Goal: Task Accomplishment & Management: Complete application form

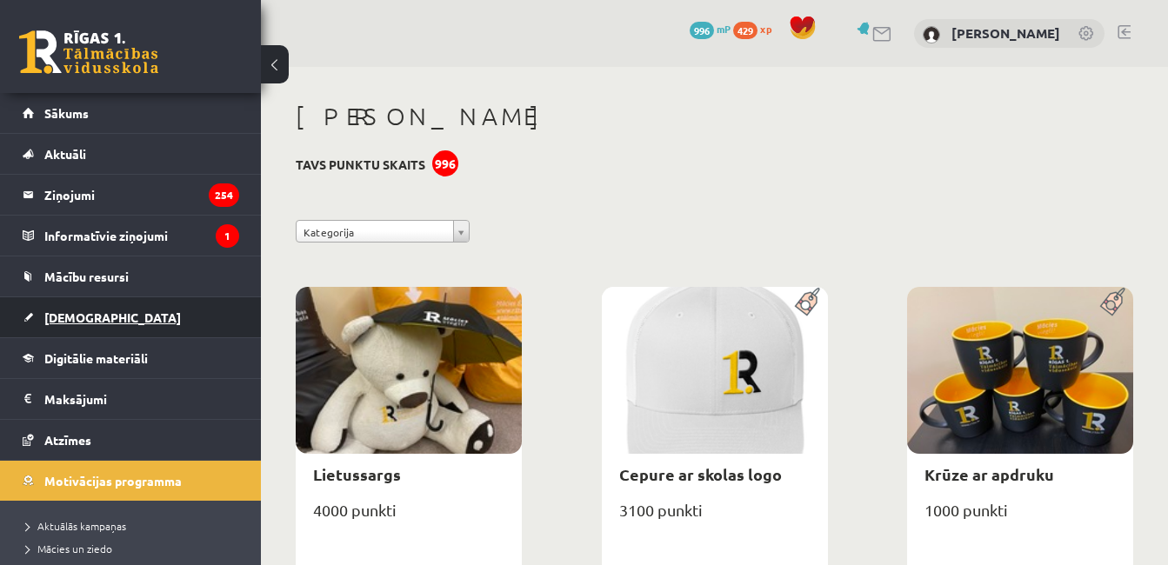
click at [71, 312] on span "[DEMOGRAPHIC_DATA]" at bounding box center [112, 318] width 137 height 16
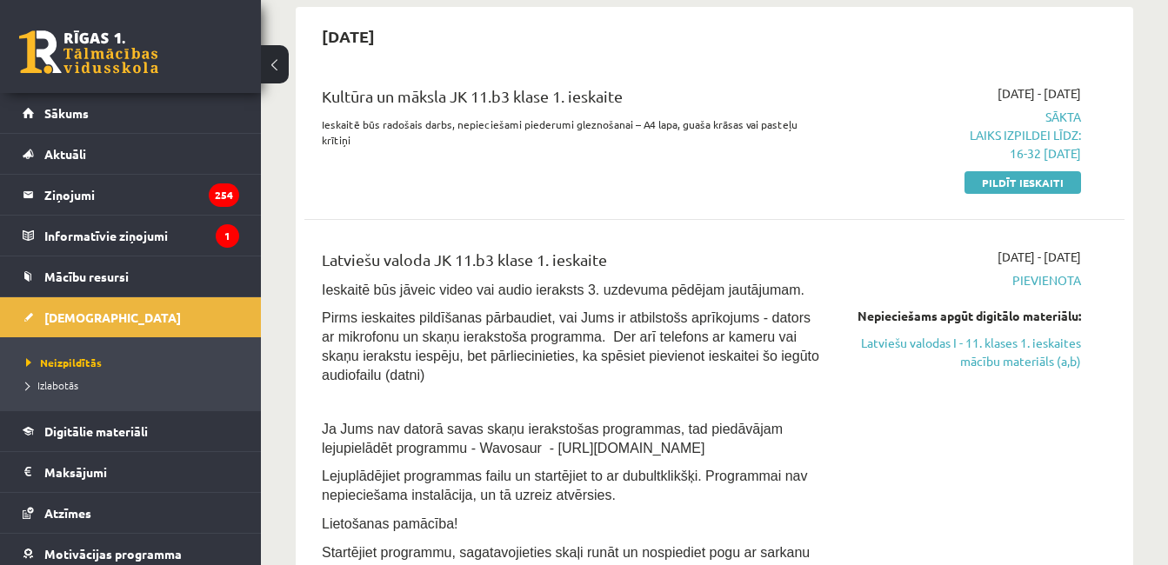
scroll to position [431, 0]
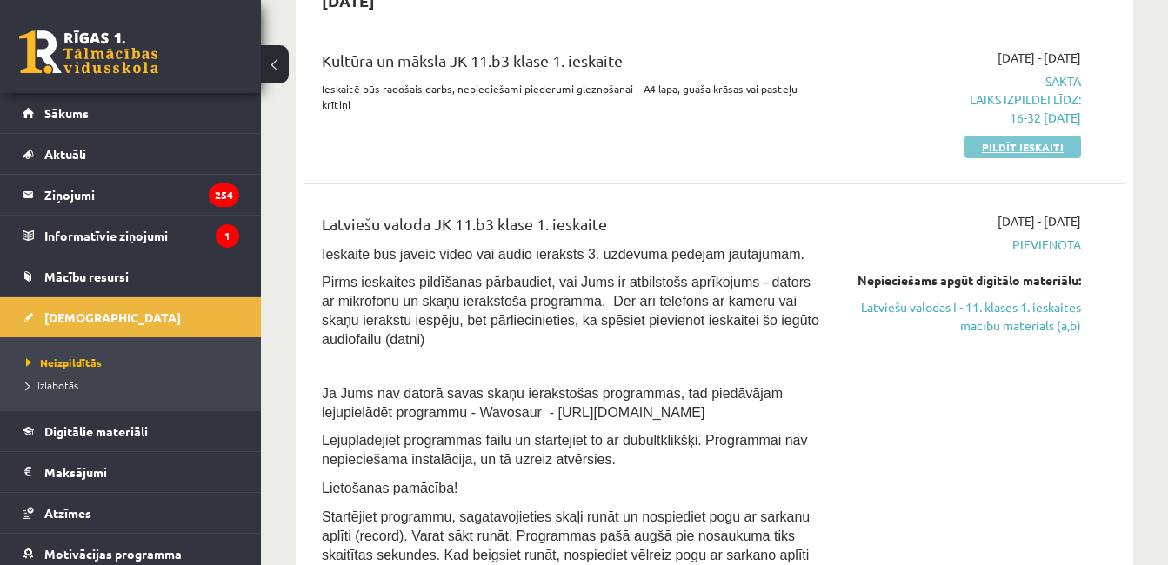
click at [1056, 145] on link "Pildīt ieskaiti" at bounding box center [1023, 147] width 117 height 23
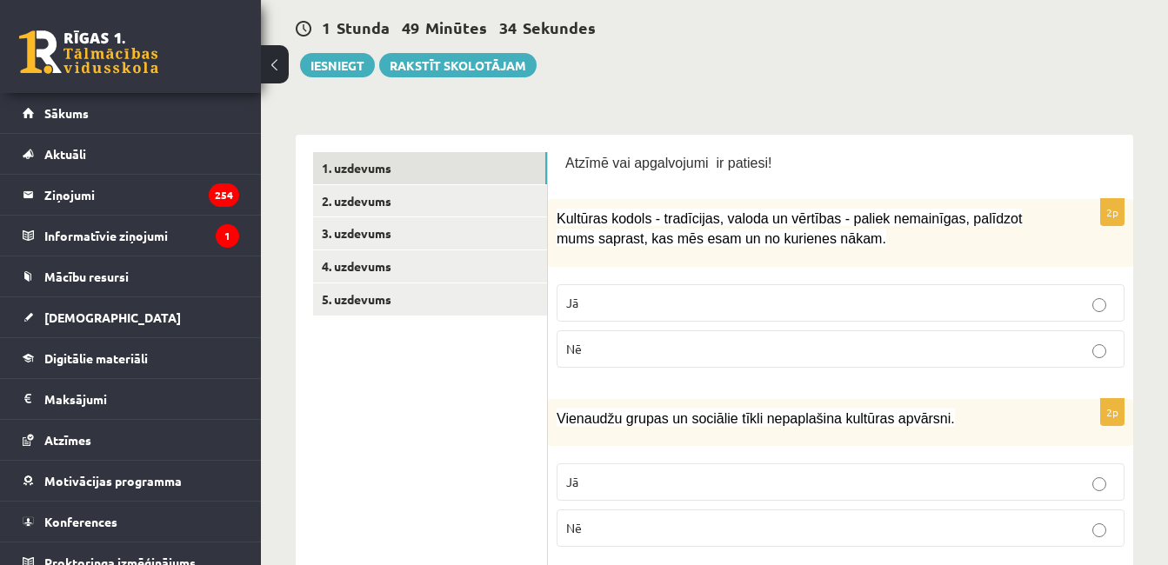
scroll to position [208, 0]
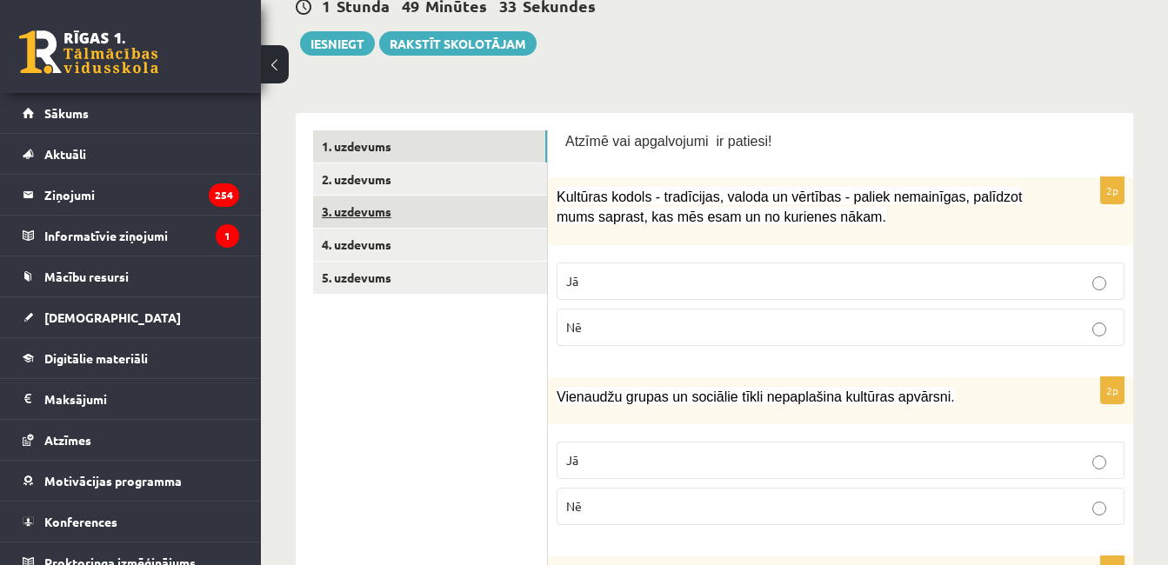
click at [496, 224] on link "3. uzdevums" at bounding box center [430, 212] width 234 height 32
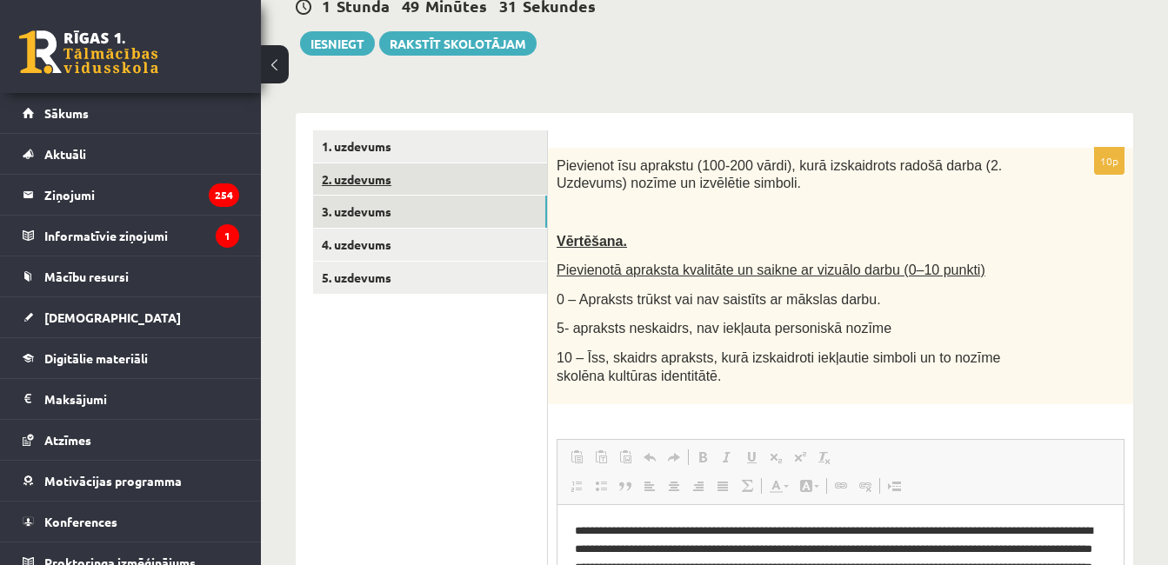
scroll to position [0, 0]
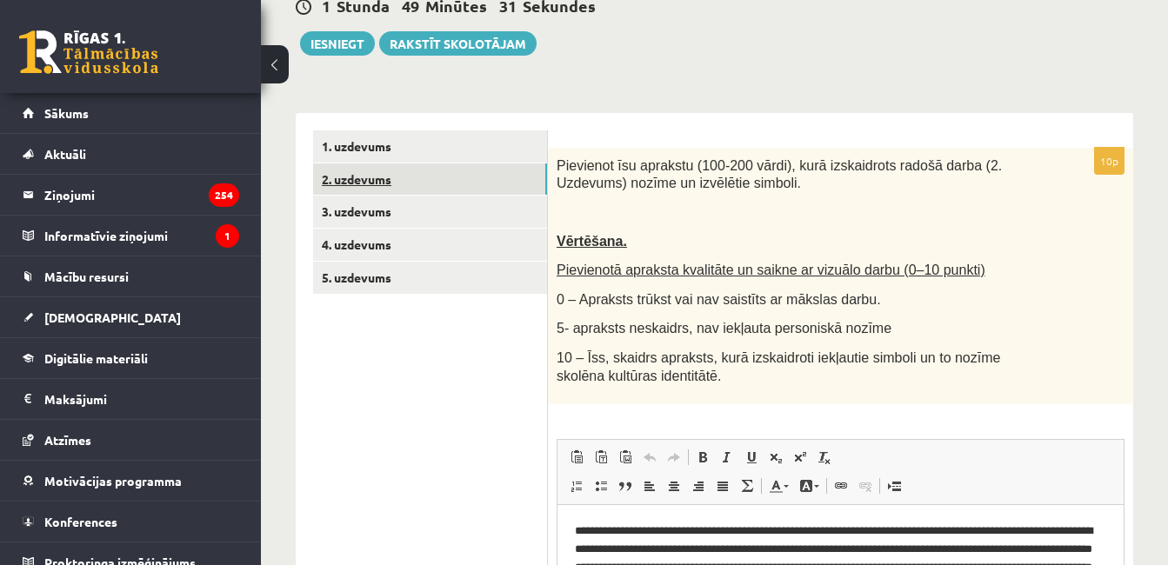
click at [408, 183] on link "2. uzdevums" at bounding box center [430, 180] width 234 height 32
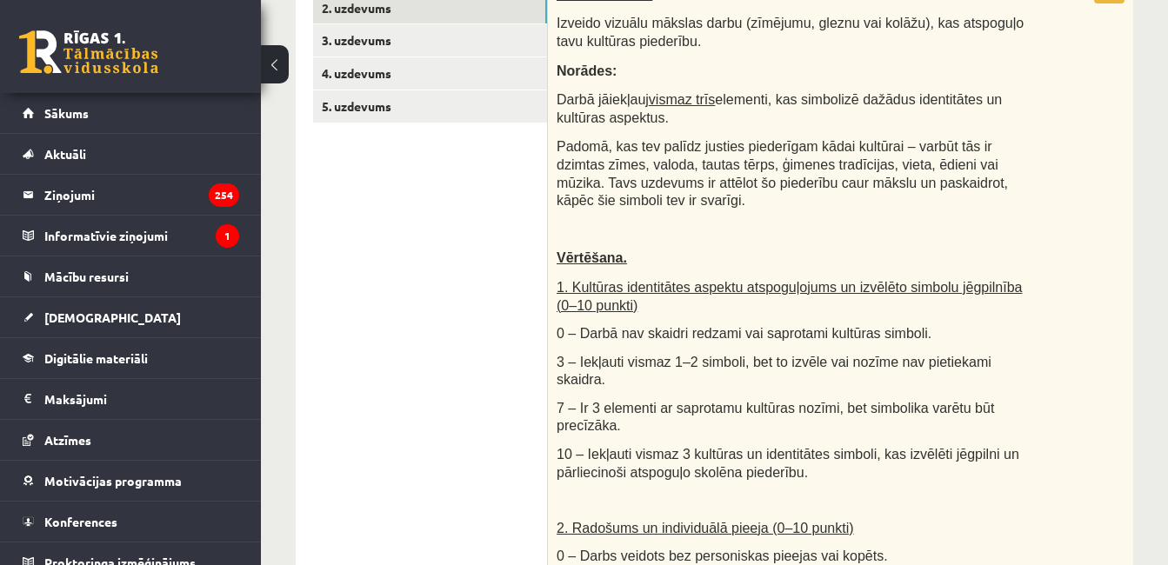
scroll to position [362, 0]
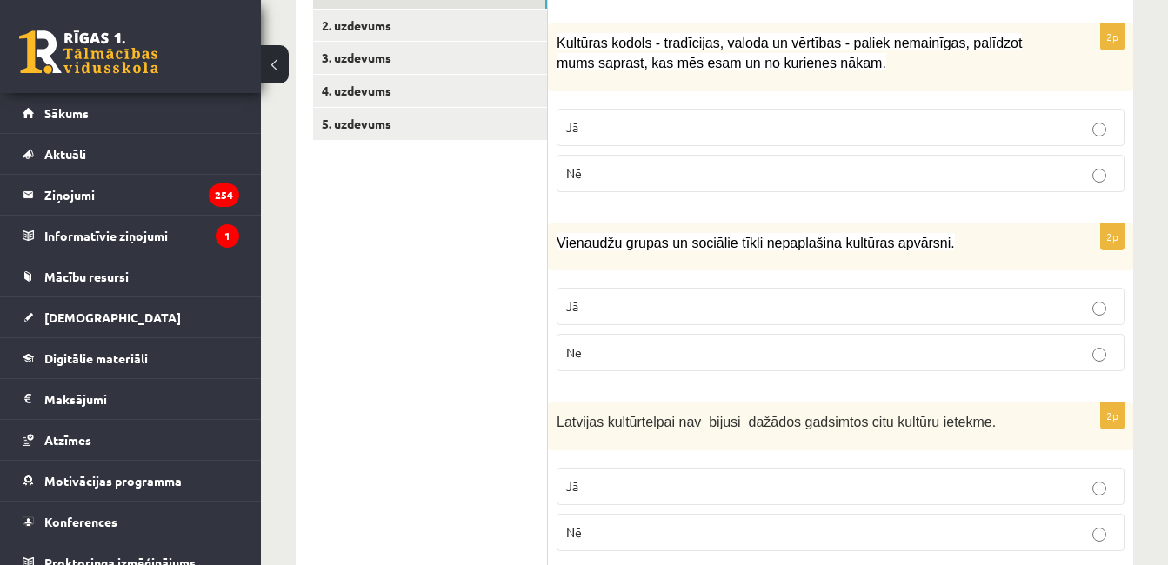
click at [969, 128] on p "Jā" at bounding box center [840, 127] width 549 height 18
click at [998, 364] on label "Nē" at bounding box center [841, 352] width 568 height 37
click at [987, 529] on p "Nē" at bounding box center [840, 533] width 549 height 18
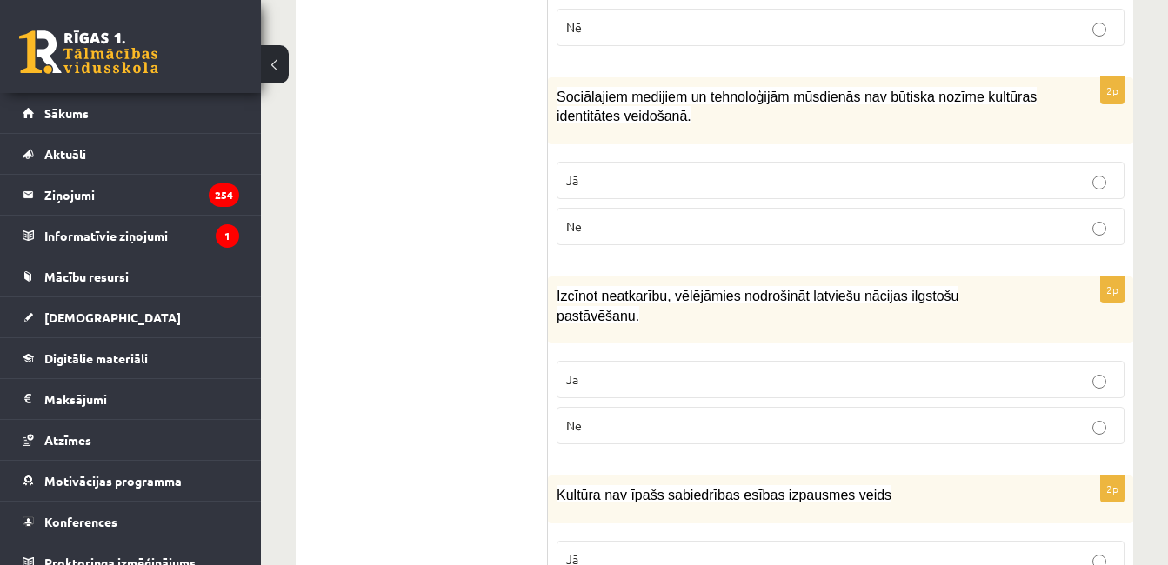
scroll to position [872, 0]
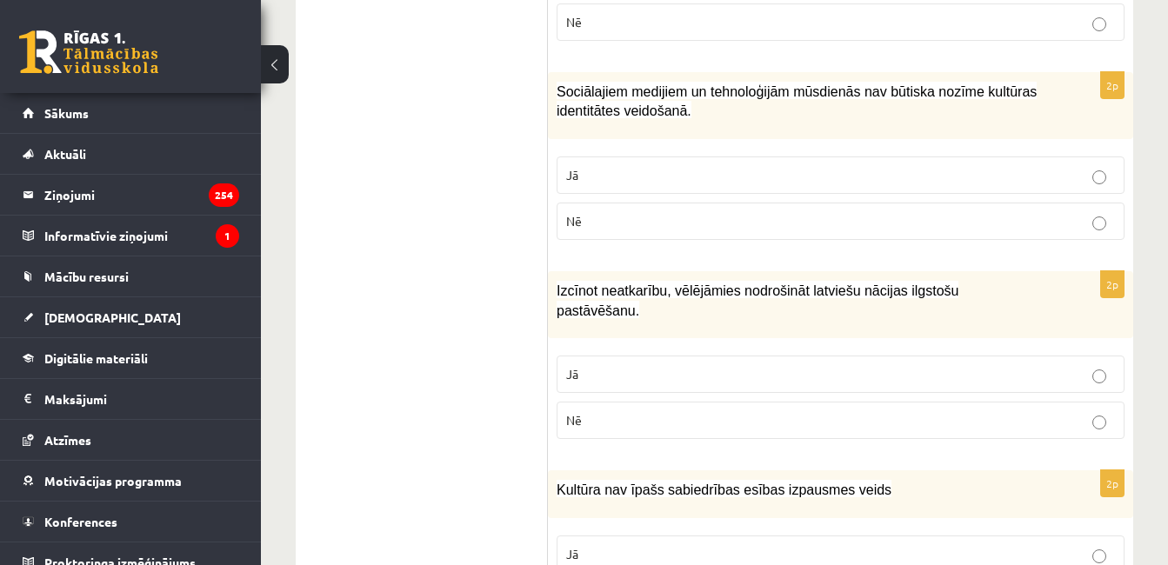
click at [1102, 356] on label "Jā" at bounding box center [841, 374] width 568 height 37
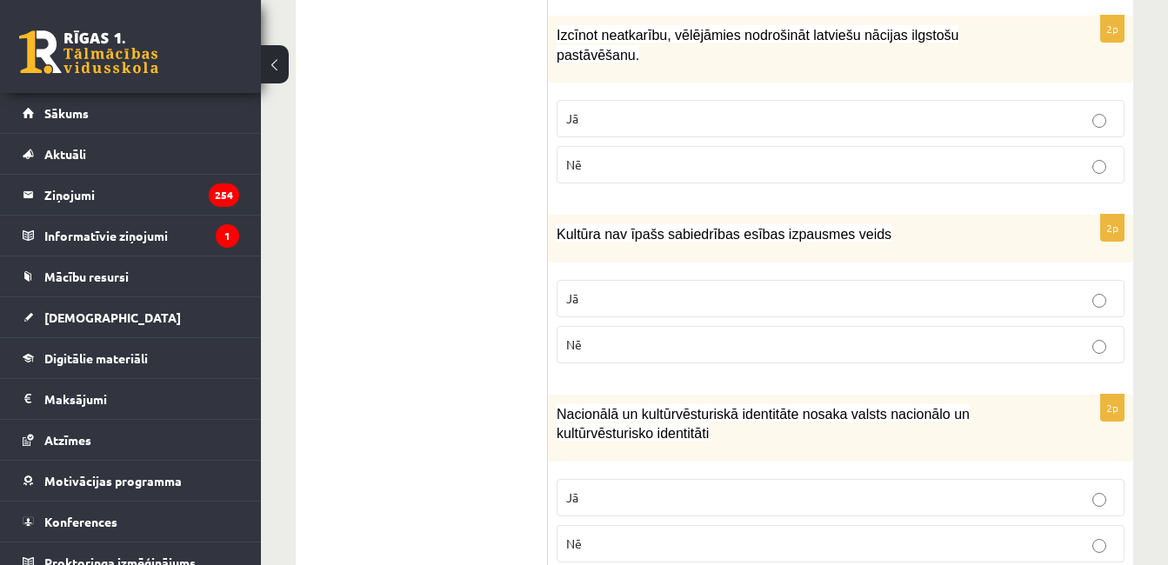
scroll to position [1166, 0]
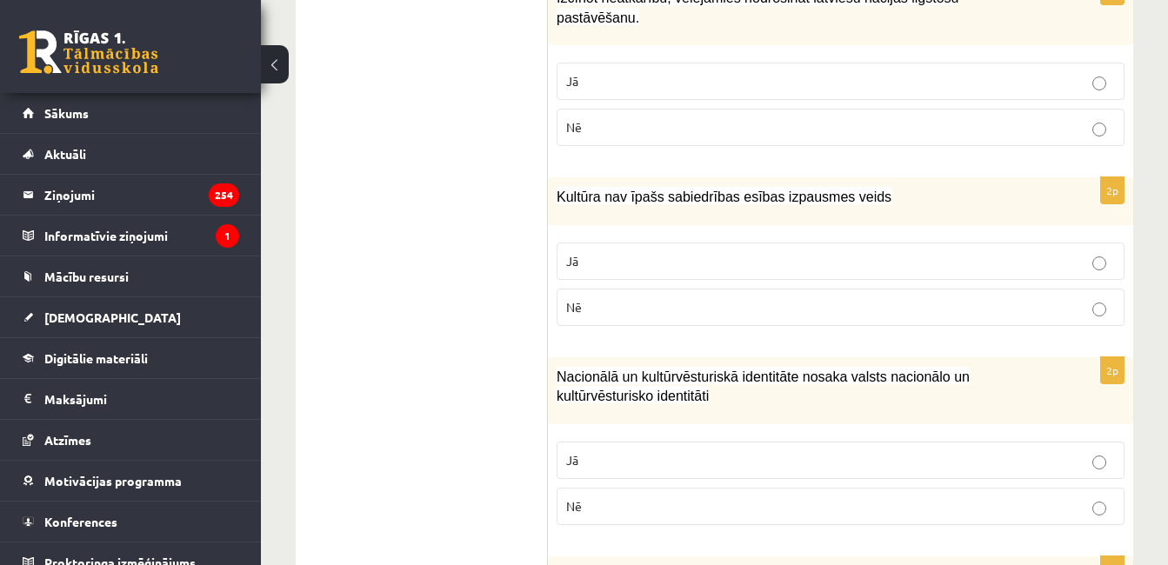
click at [1054, 298] on p "Nē" at bounding box center [840, 307] width 549 height 18
click at [1022, 451] on p "Jā" at bounding box center [840, 460] width 549 height 18
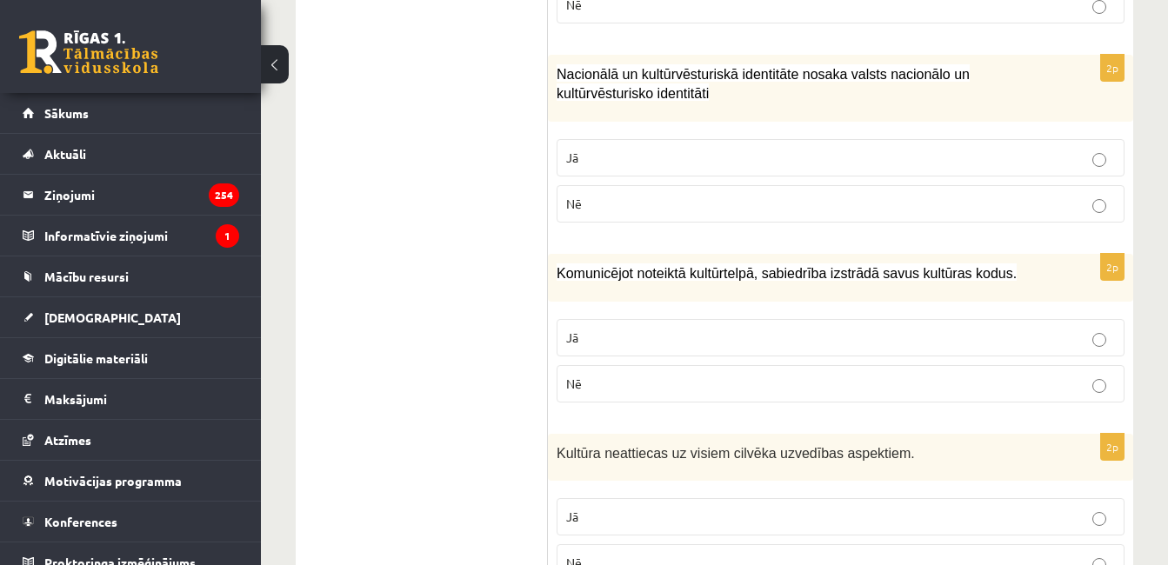
scroll to position [1480, 0]
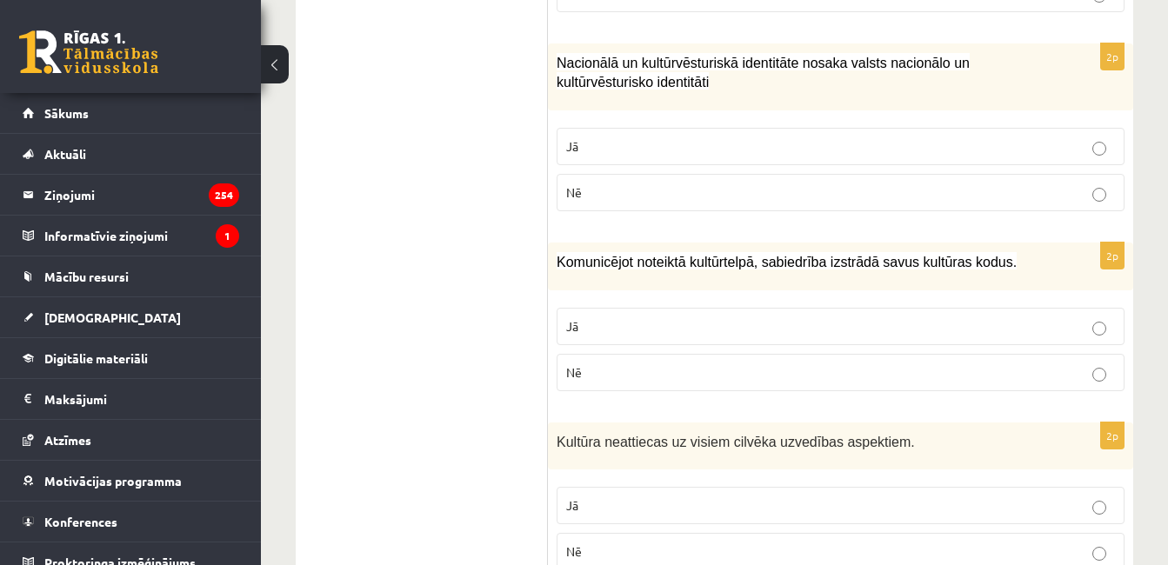
click at [1104, 317] on label "Jā" at bounding box center [841, 326] width 568 height 37
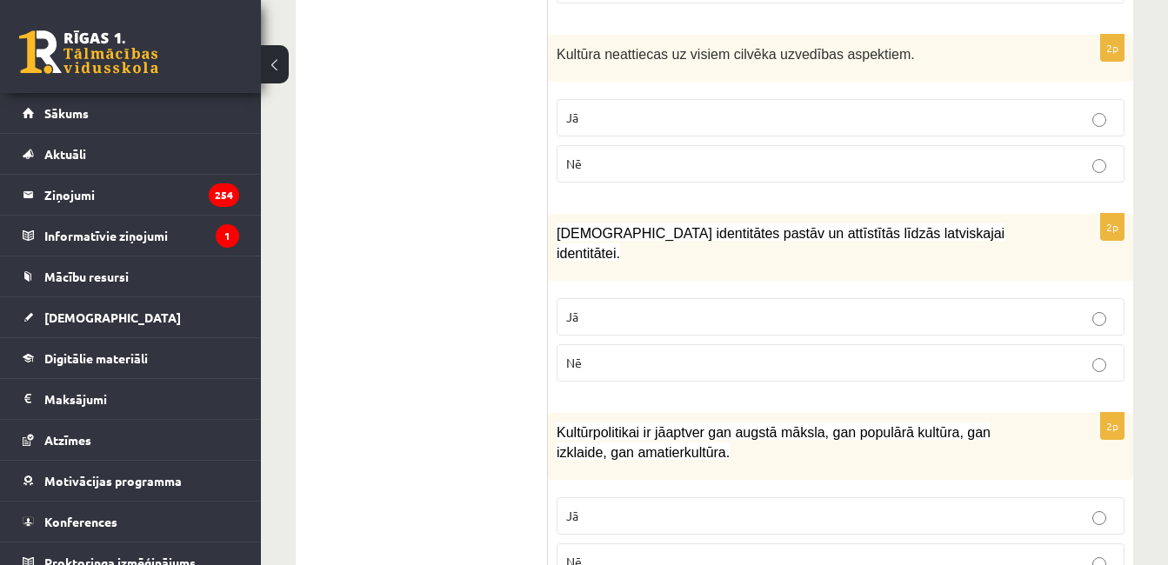
scroll to position [1910, 0]
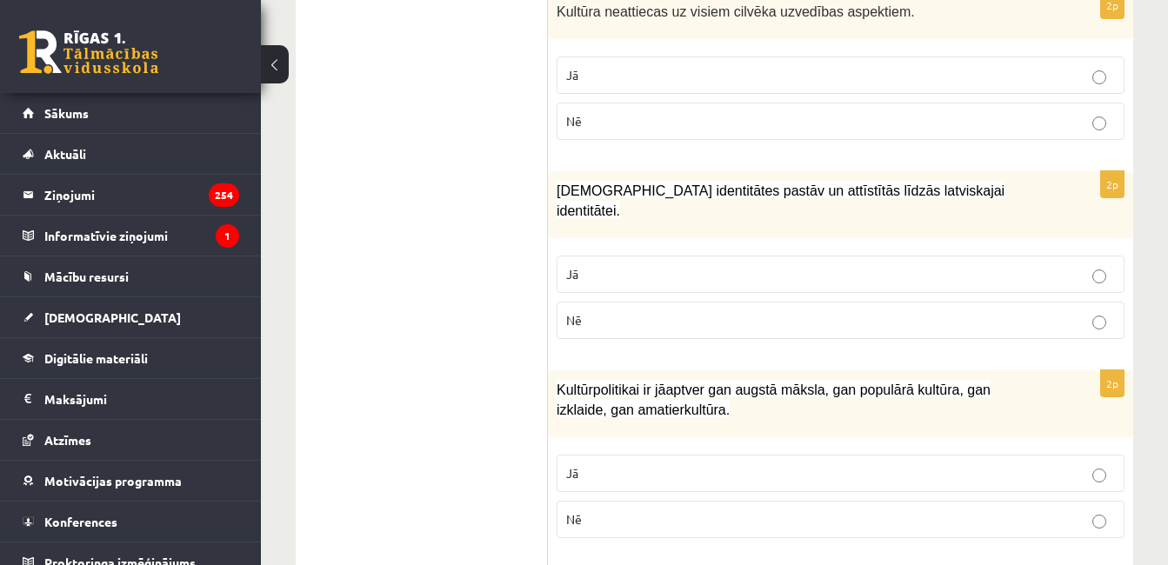
click at [1098, 265] on p "Jā" at bounding box center [840, 274] width 549 height 18
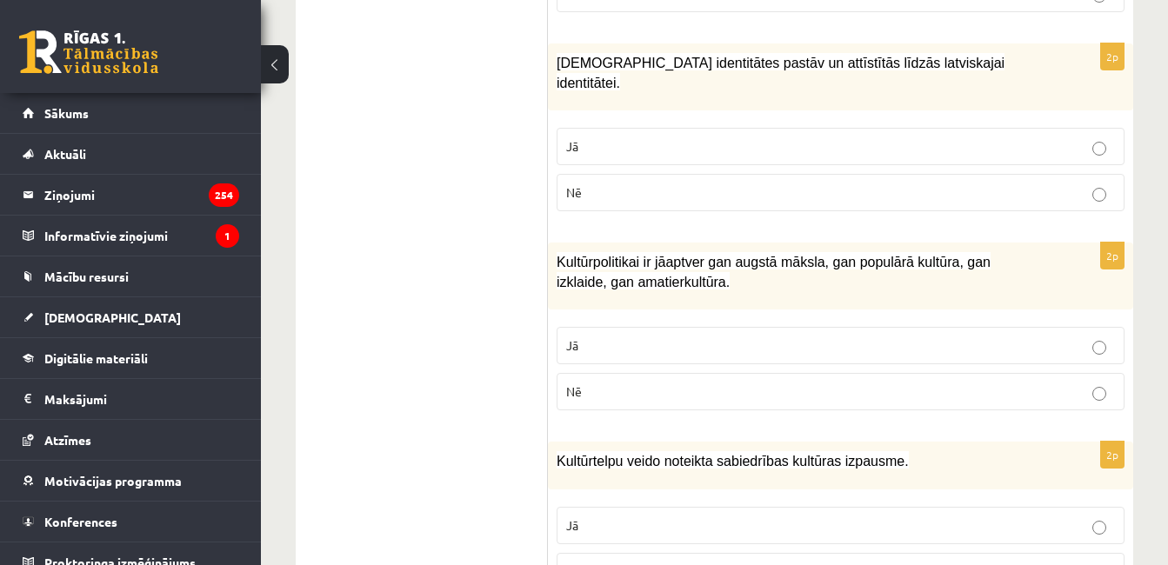
scroll to position [2043, 0]
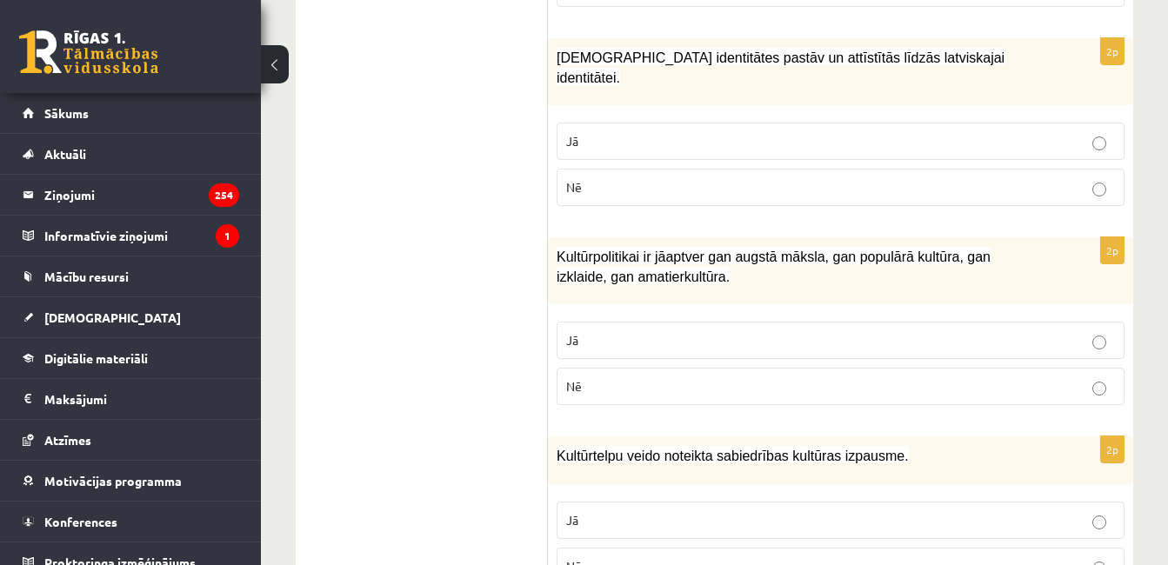
click at [1088, 331] on p "Jā" at bounding box center [840, 340] width 549 height 18
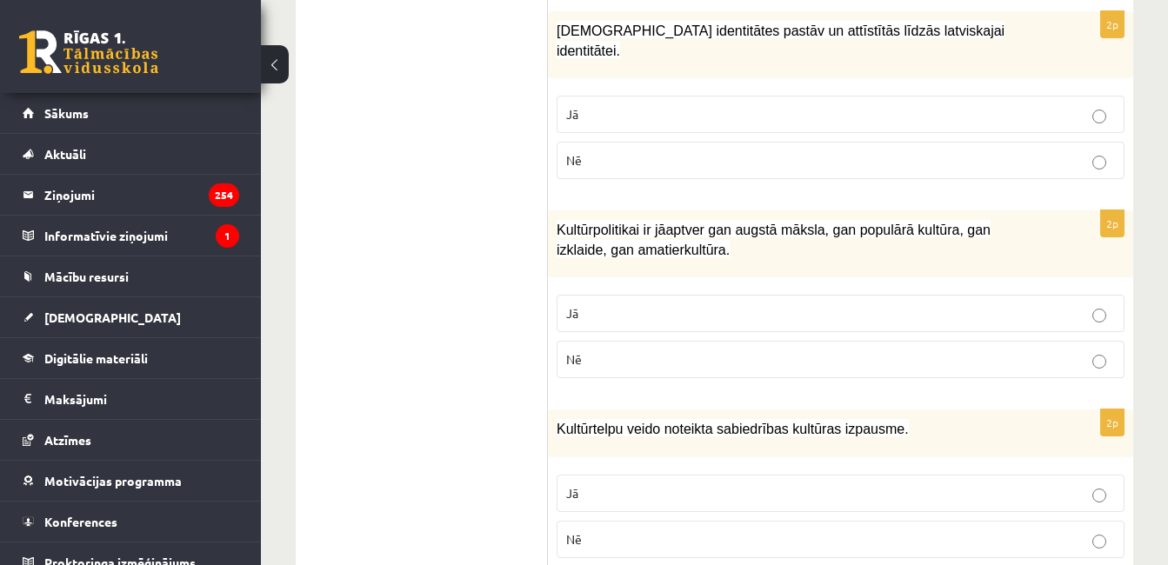
scroll to position [2075, 0]
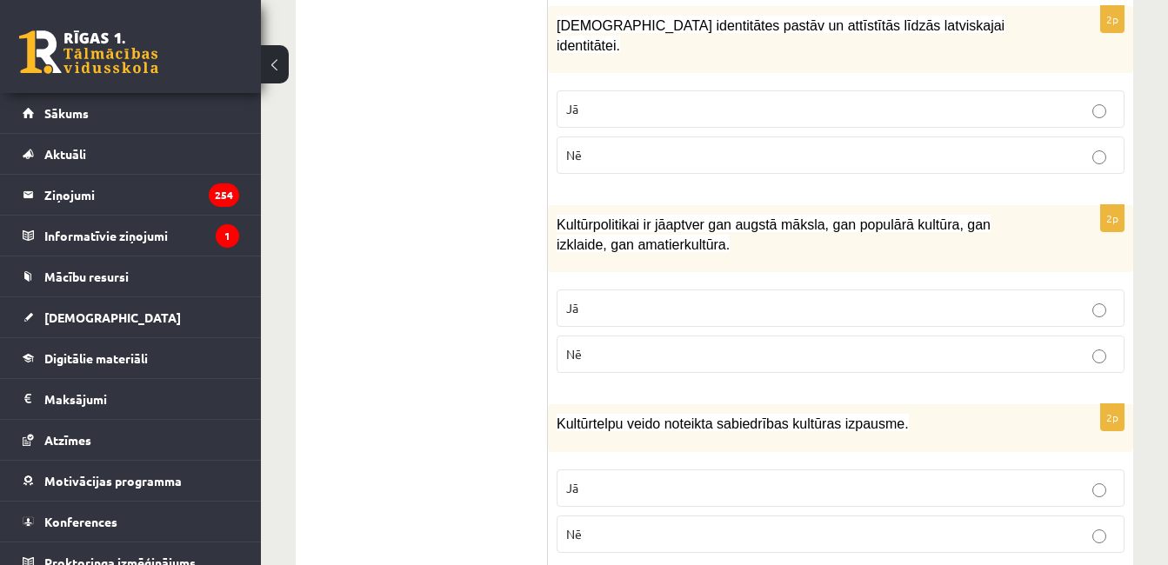
click at [1086, 479] on p "Jā" at bounding box center [840, 488] width 549 height 18
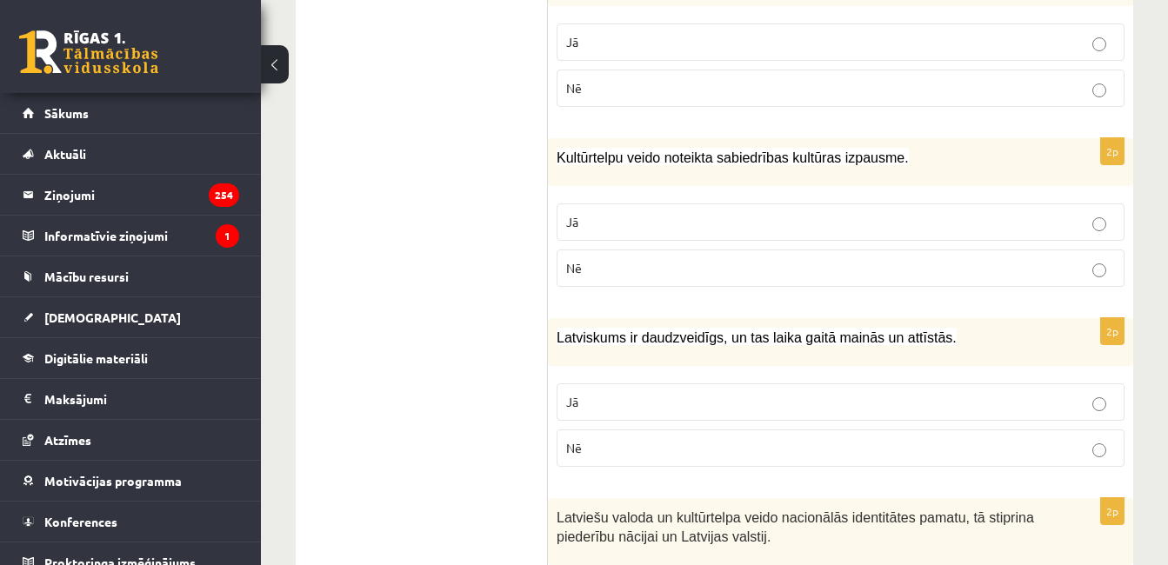
scroll to position [2352, 0]
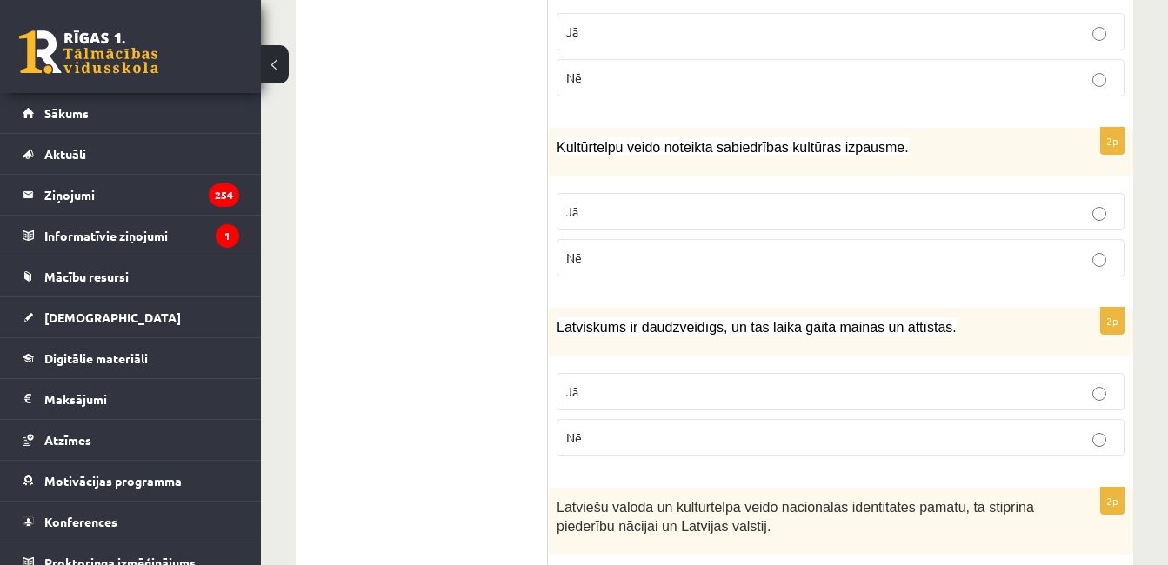
click at [1075, 383] on p "Jā" at bounding box center [840, 392] width 549 height 18
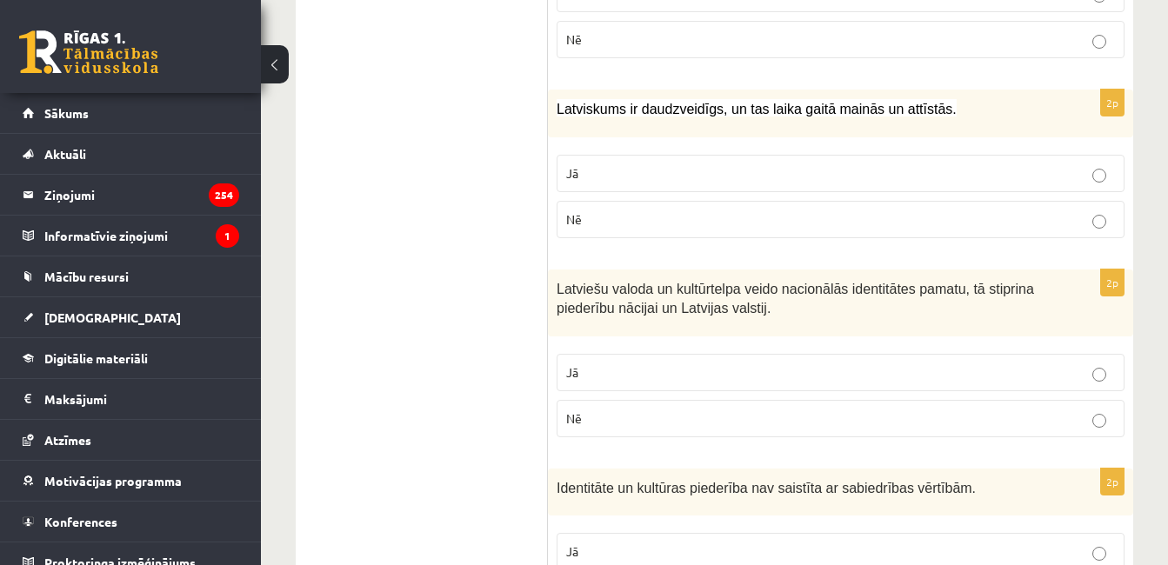
scroll to position [2576, 0]
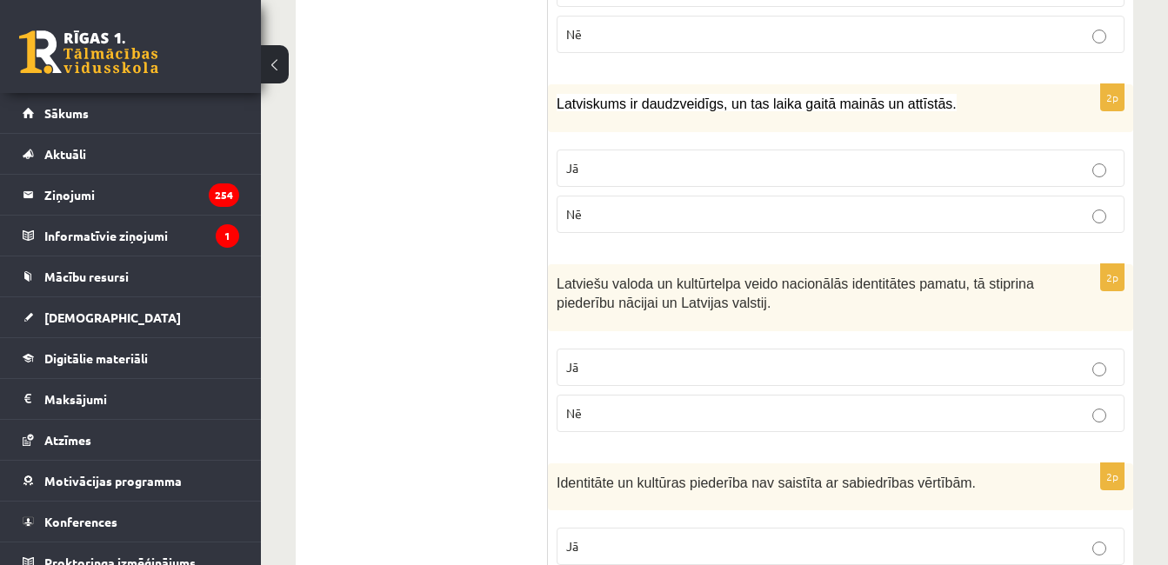
click at [1107, 358] on p "Jā" at bounding box center [840, 367] width 549 height 18
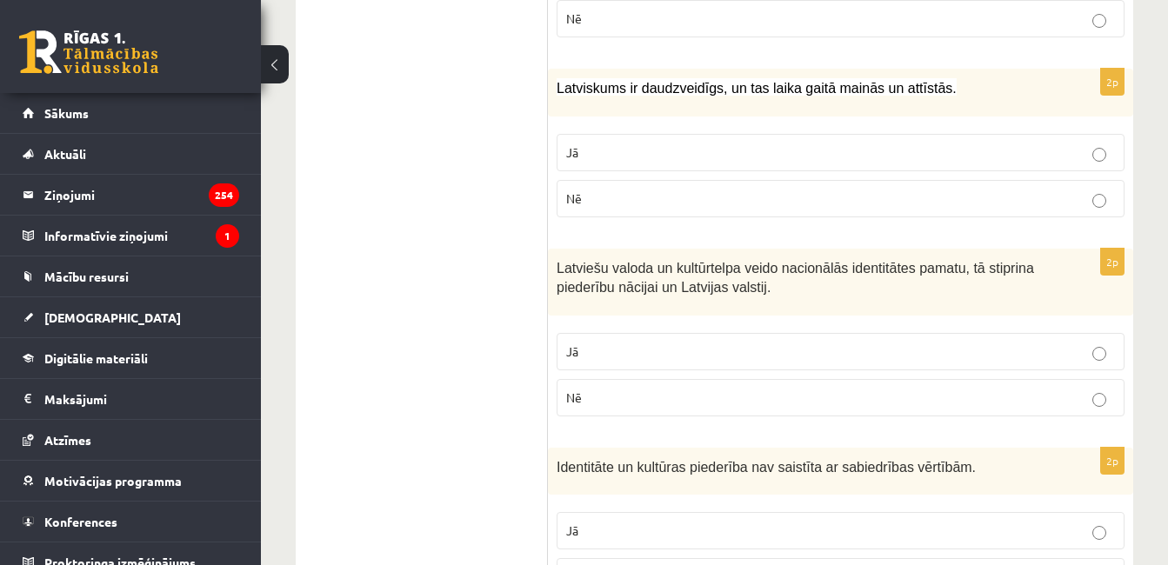
scroll to position [2650, 0]
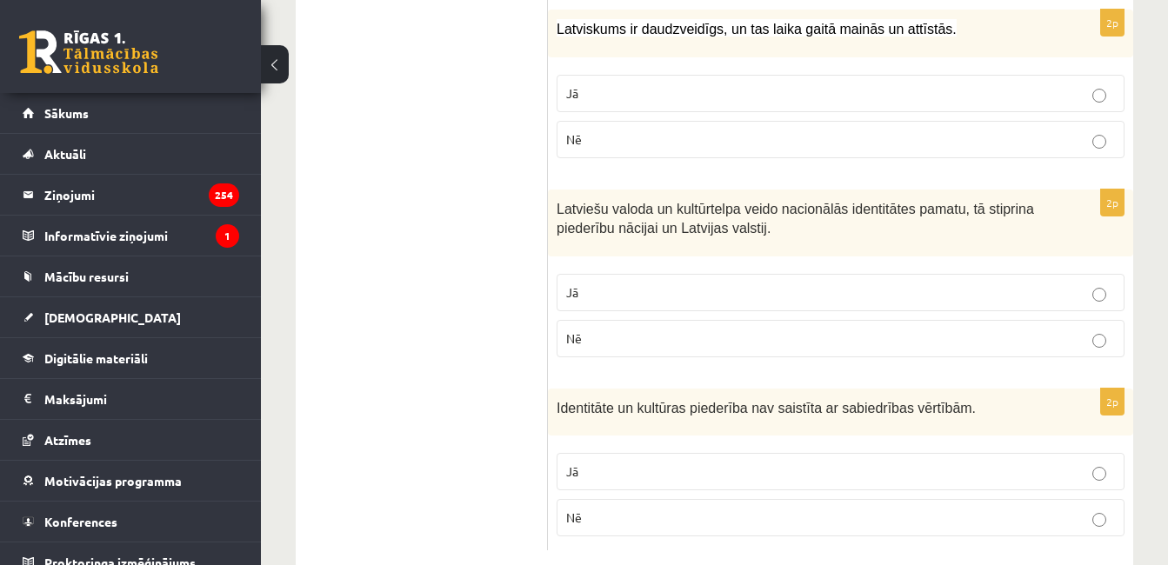
click at [1059, 509] on p "Nē" at bounding box center [840, 518] width 549 height 18
click at [1076, 330] on p "Nē" at bounding box center [840, 339] width 549 height 18
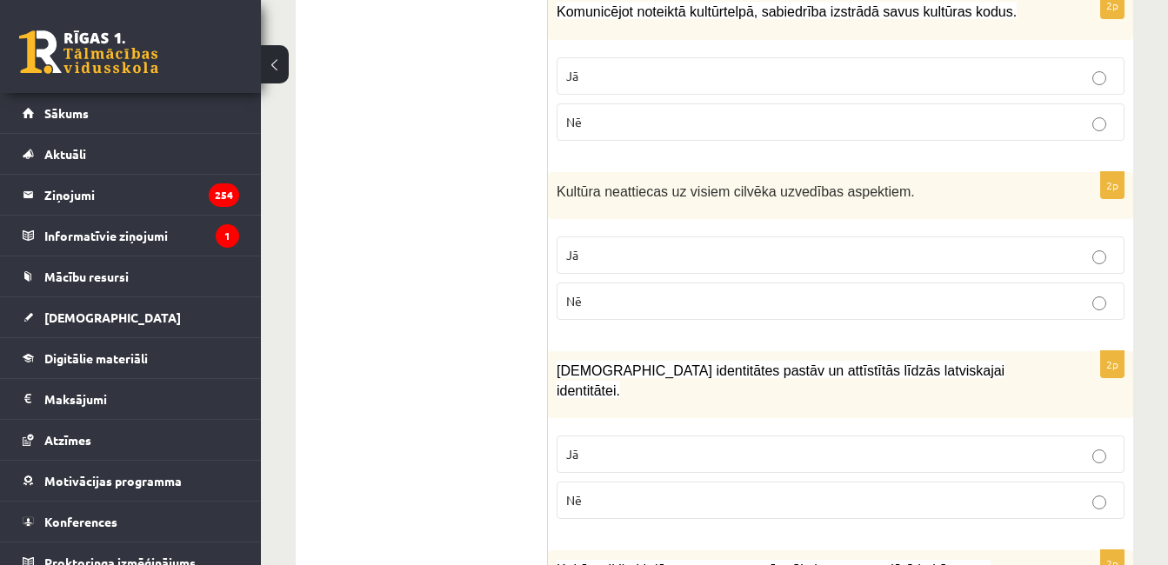
scroll to position [1735, 0]
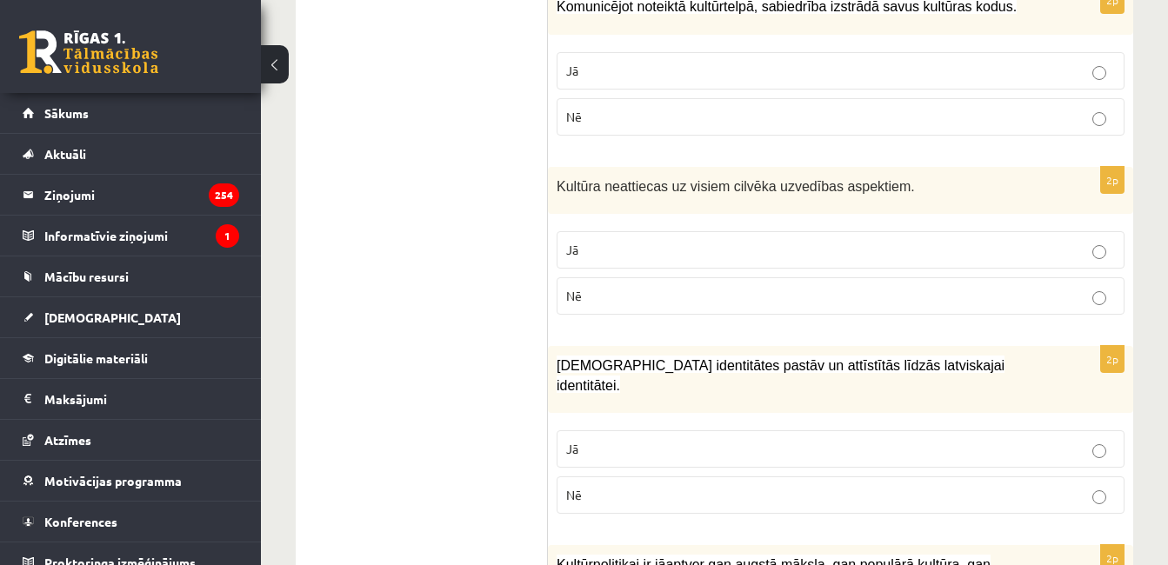
click at [1106, 231] on label "Jā" at bounding box center [841, 249] width 568 height 37
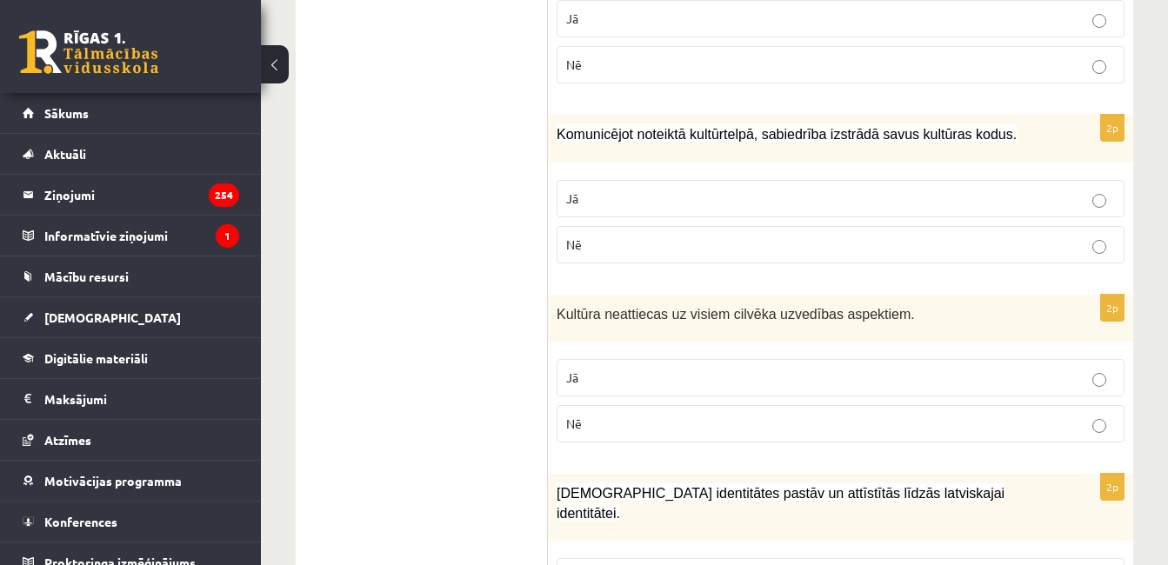
scroll to position [1613, 0]
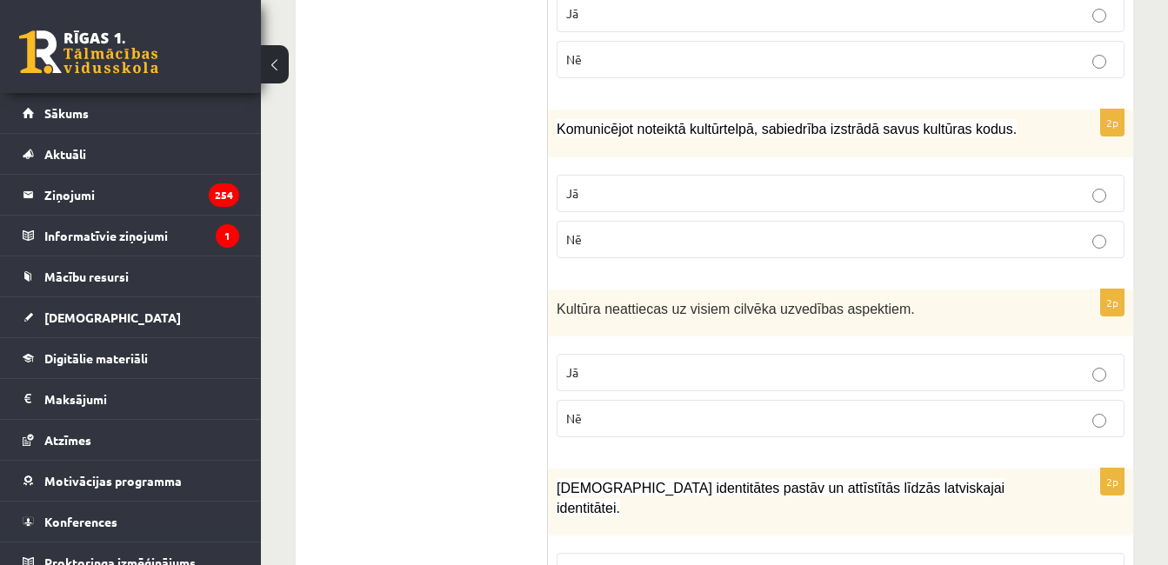
click at [1019, 410] on p "Nē" at bounding box center [840, 419] width 549 height 18
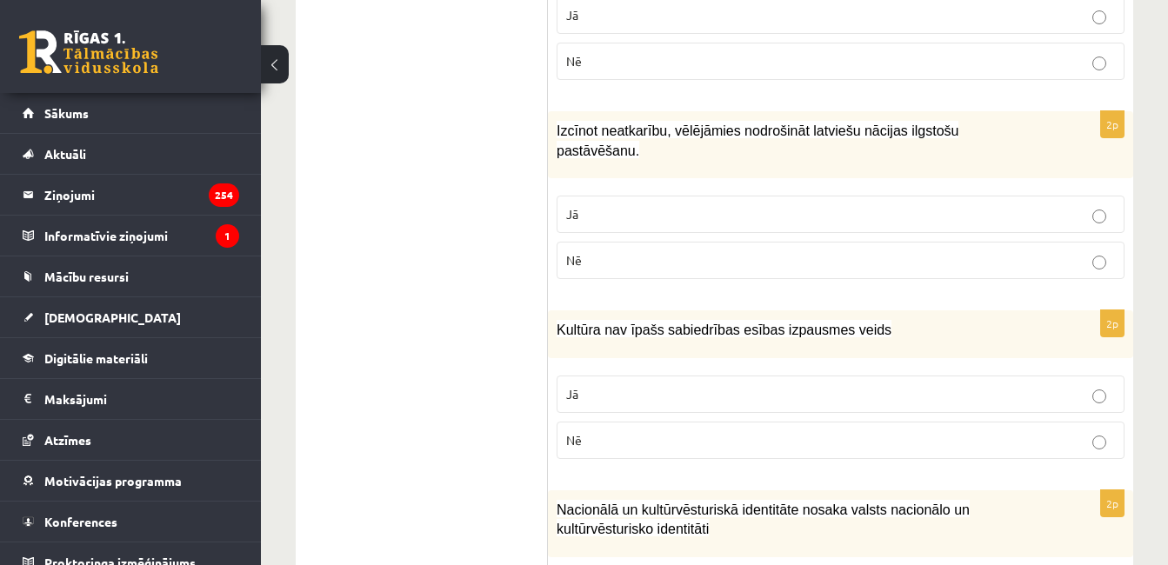
scroll to position [1027, 0]
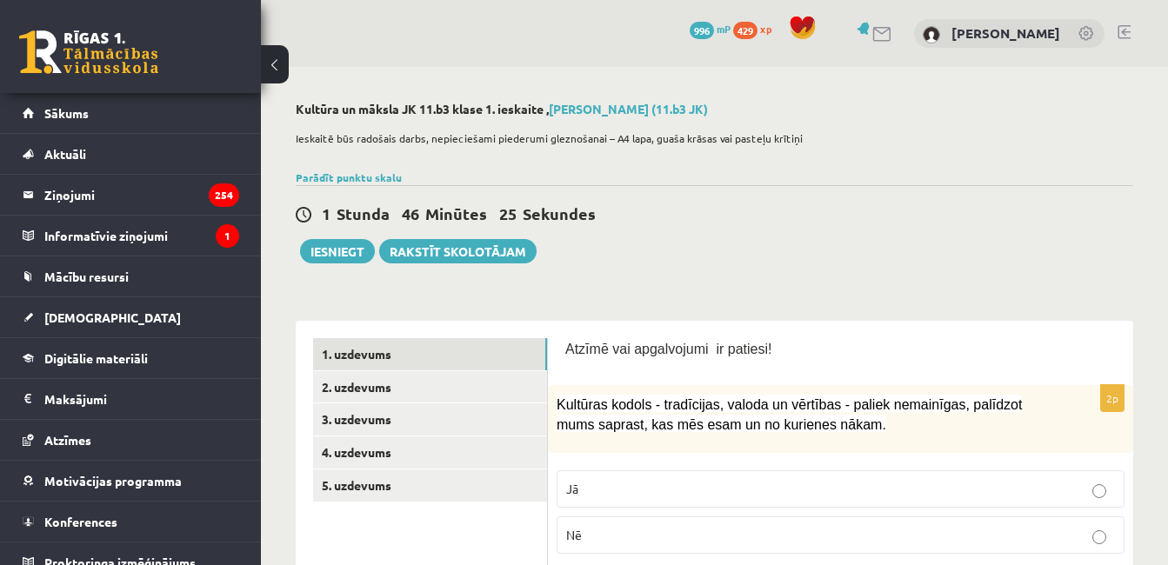
scroll to position [32, 0]
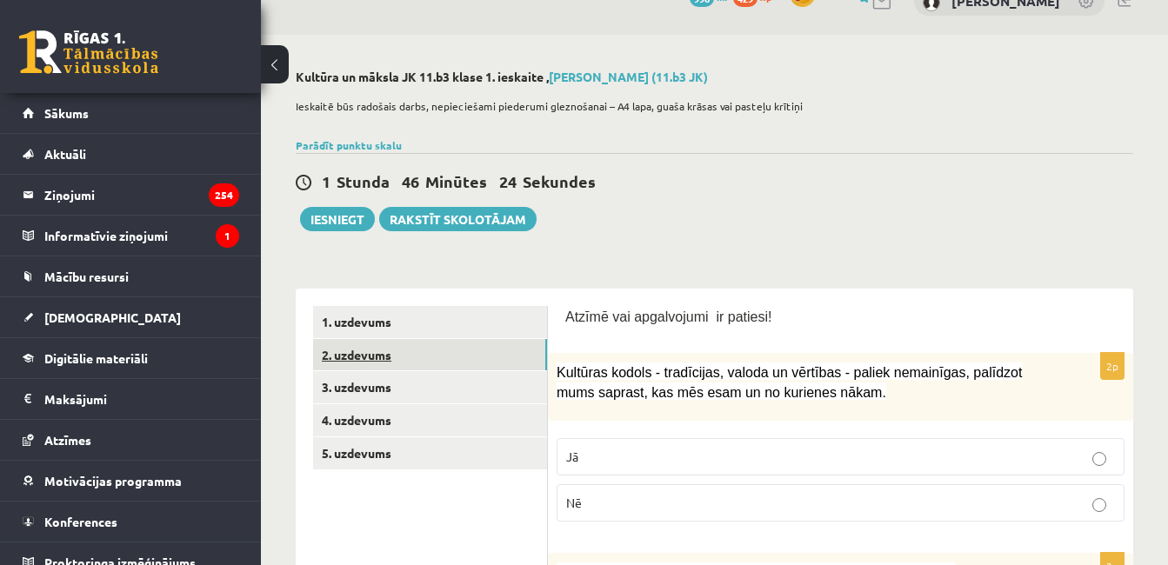
click at [503, 351] on link "2. uzdevums" at bounding box center [430, 355] width 234 height 32
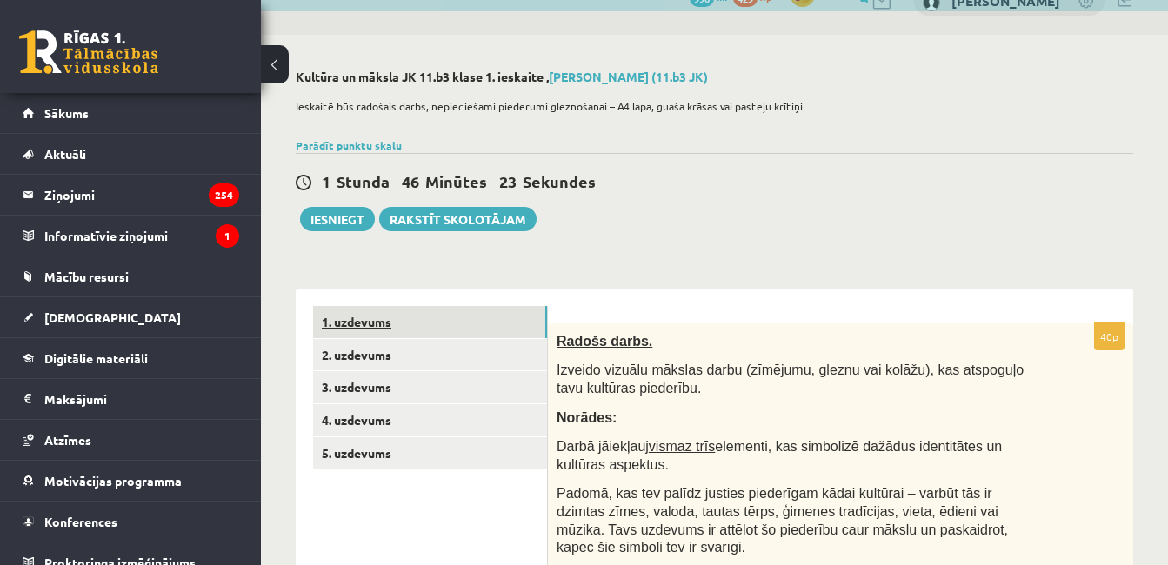
click at [502, 323] on link "1. uzdevums" at bounding box center [430, 322] width 234 height 32
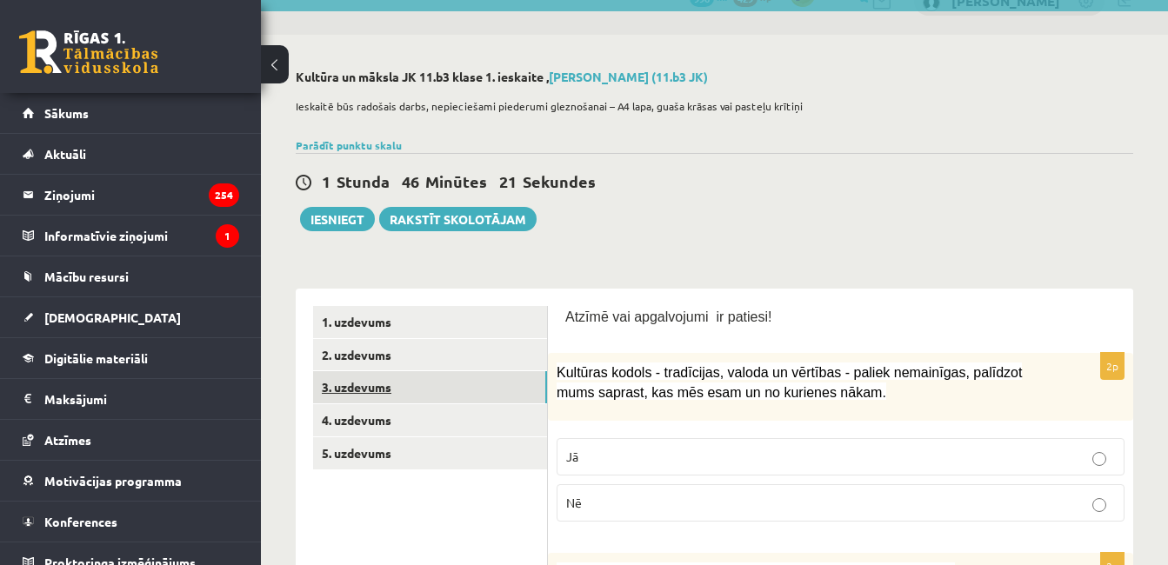
click at [477, 386] on link "3. uzdevums" at bounding box center [430, 387] width 234 height 32
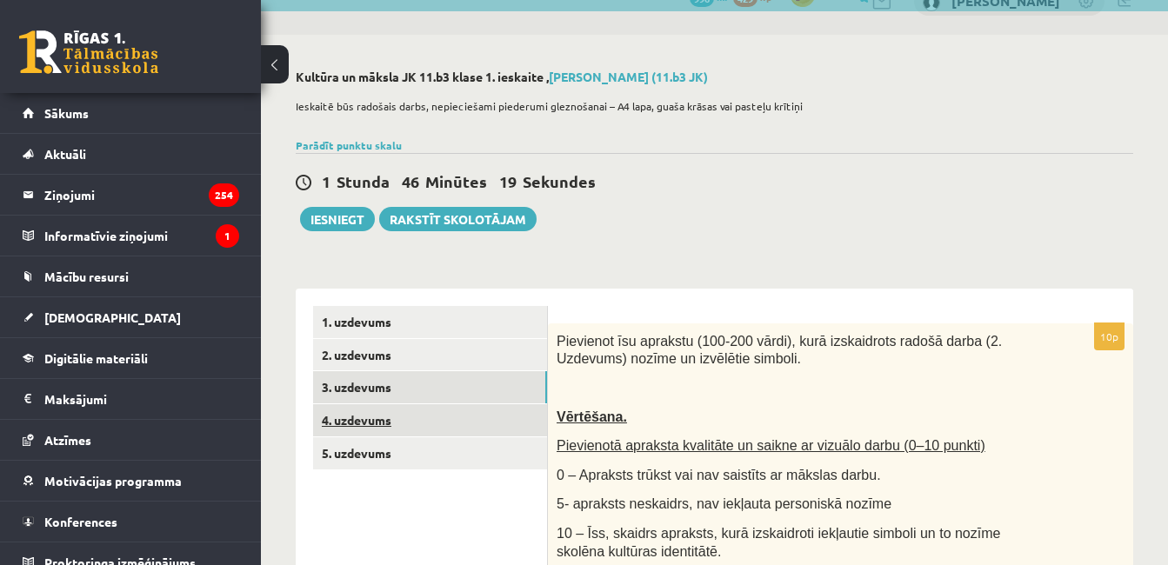
click at [456, 422] on link "4. uzdevums" at bounding box center [430, 420] width 234 height 32
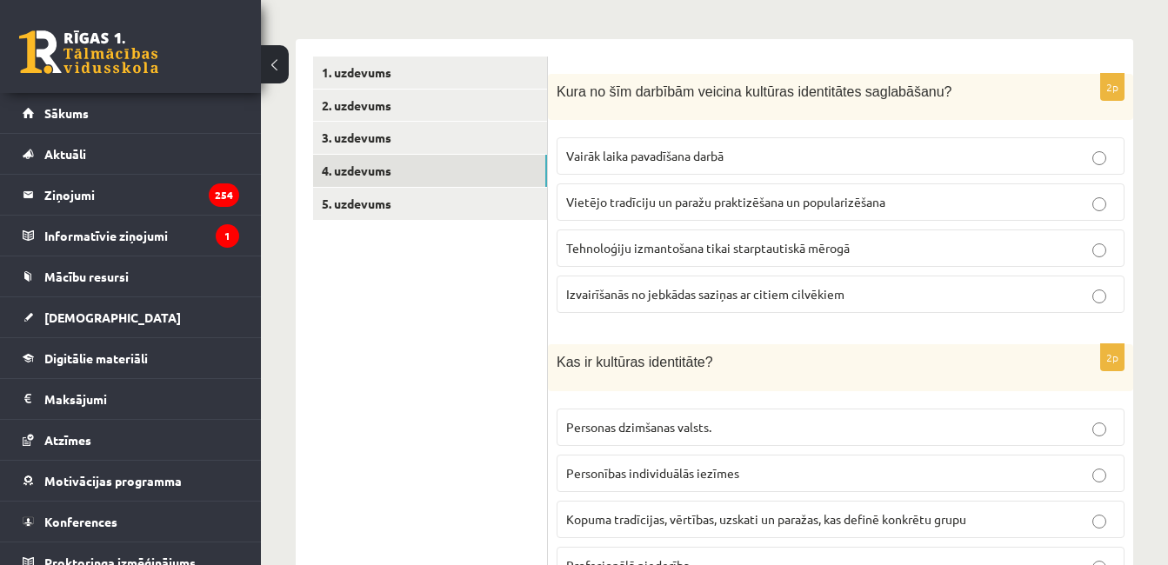
scroll to position [287, 0]
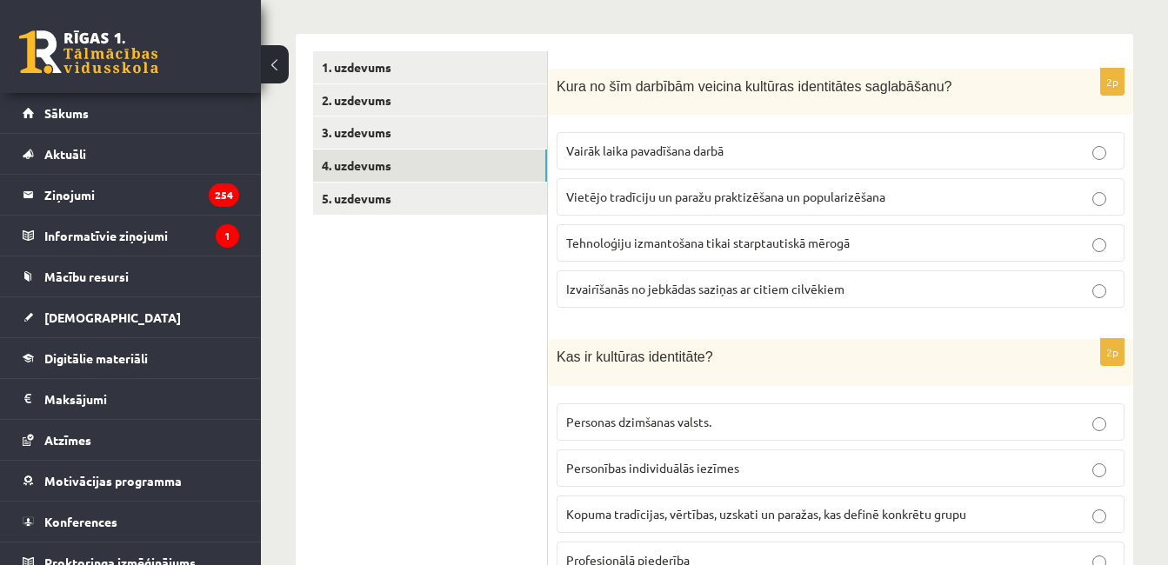
click at [985, 195] on p "Vietējo tradīciju un paražu praktizēšana un popularizēšana" at bounding box center [840, 197] width 549 height 18
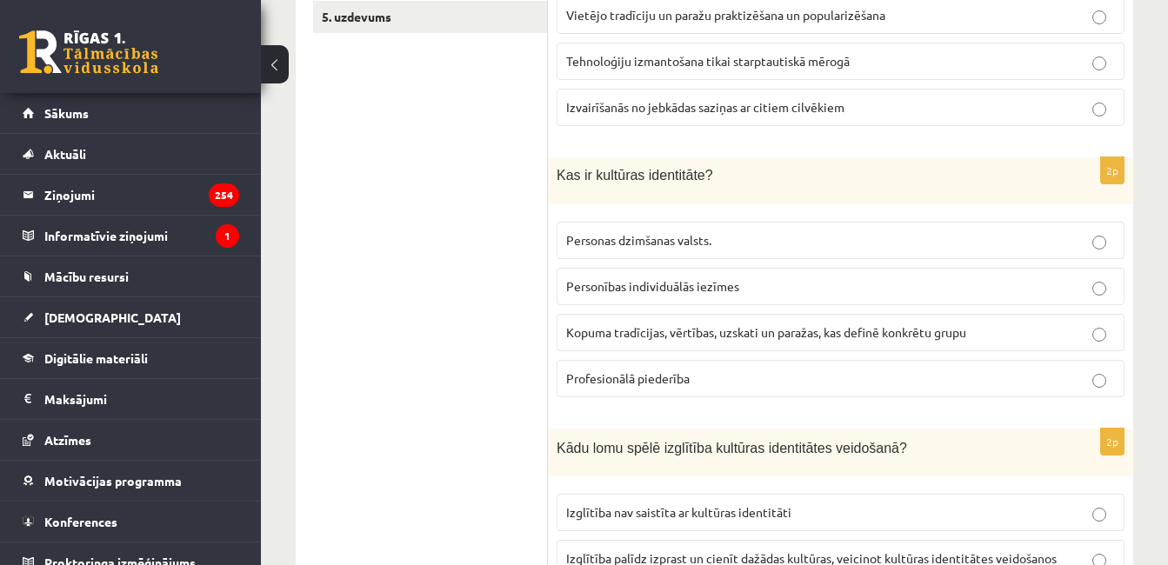
scroll to position [479, 0]
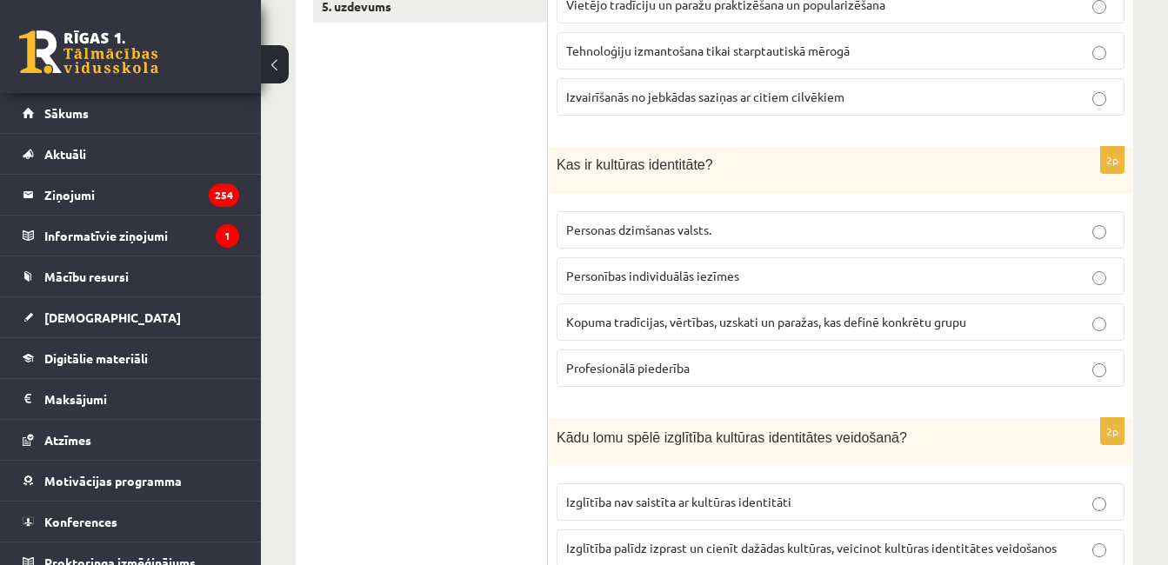
click at [745, 322] on span "Kopuma tradīcijas, vērtības, uzskati un paražas, kas definē konkrētu grupu" at bounding box center [766, 322] width 400 height 16
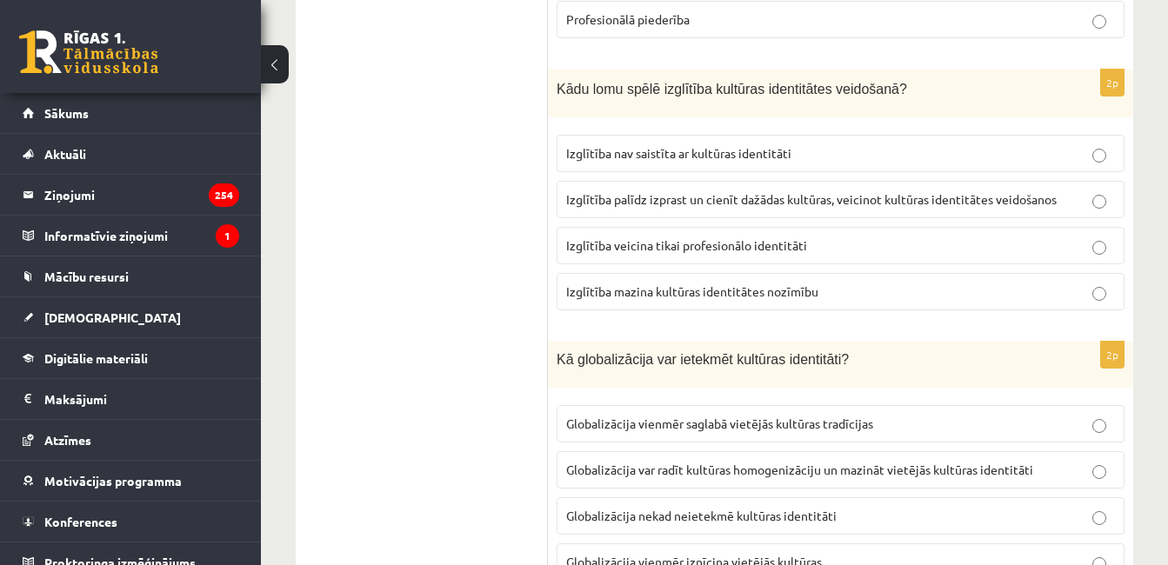
scroll to position [833, 0]
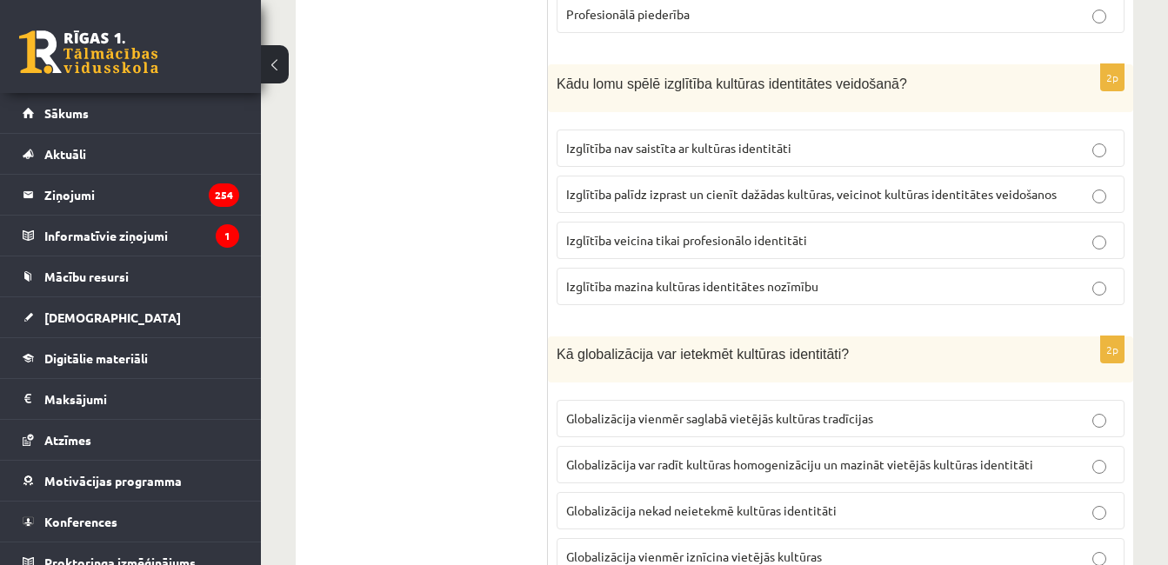
click at [1066, 197] on p "Izglītība palīdz izprast un cienīt dažādas kultūras, veicinot kultūras identitā…" at bounding box center [840, 194] width 549 height 18
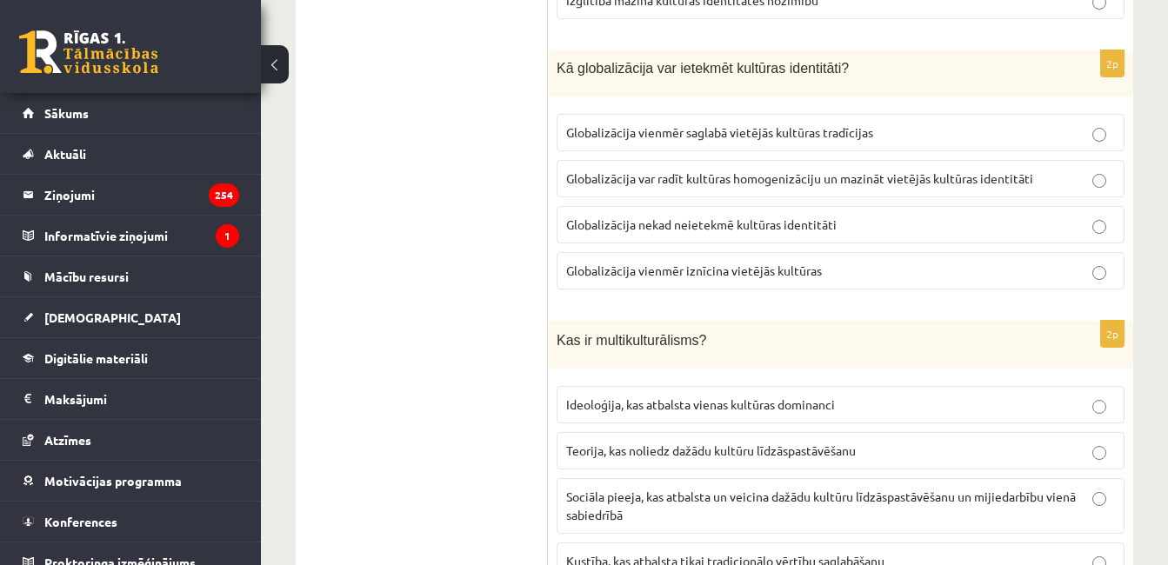
scroll to position [1114, 0]
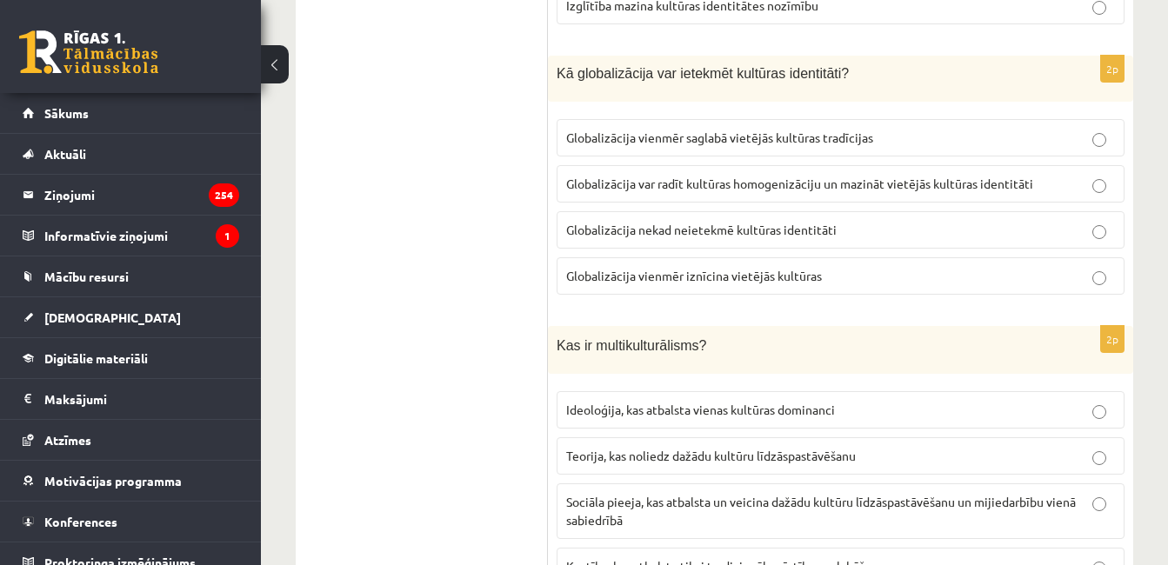
click at [884, 174] on label "Globalizācija var radīt kultūras homogenizāciju un mazināt vietējās kultūras id…" at bounding box center [841, 183] width 568 height 37
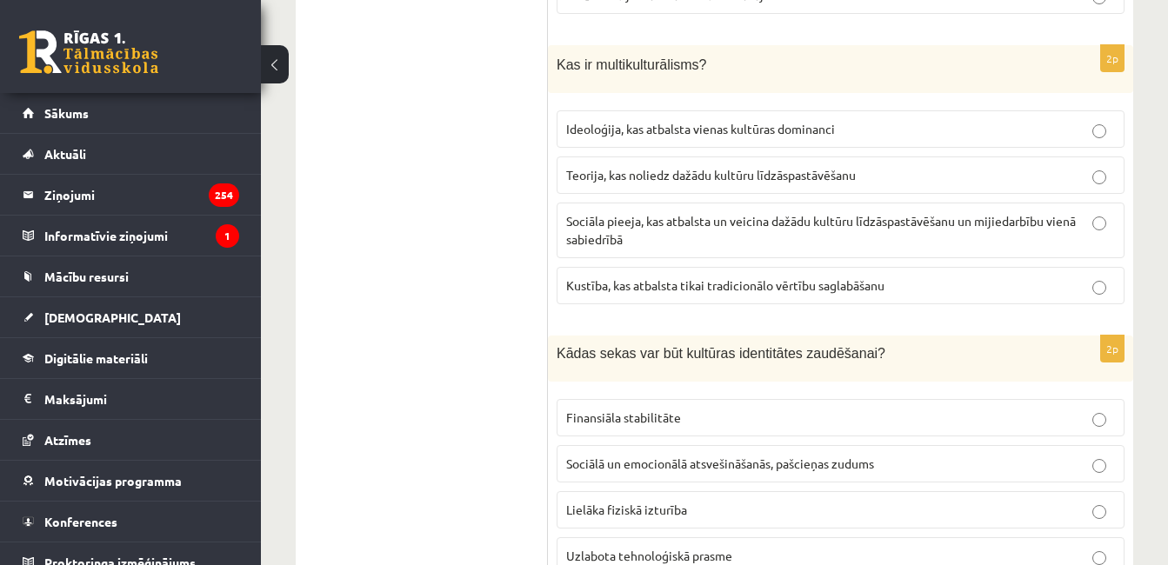
scroll to position [1411, 0]
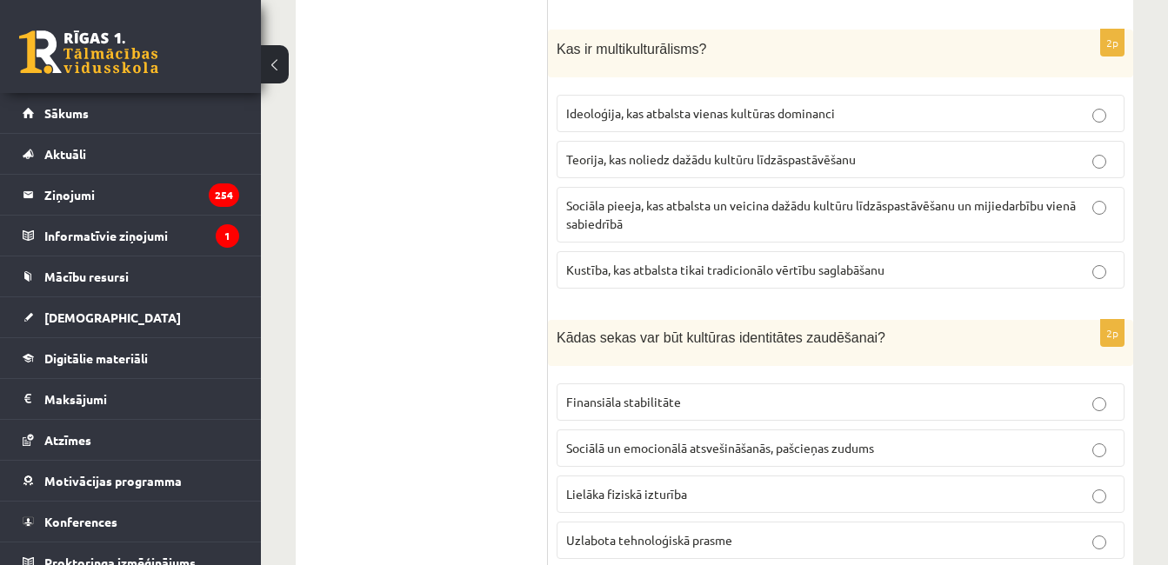
click at [1101, 217] on p "Sociāla pieeja, kas atbalsta un veicina dažādu kultūru līdzāspastāvēšanu un mij…" at bounding box center [840, 215] width 549 height 37
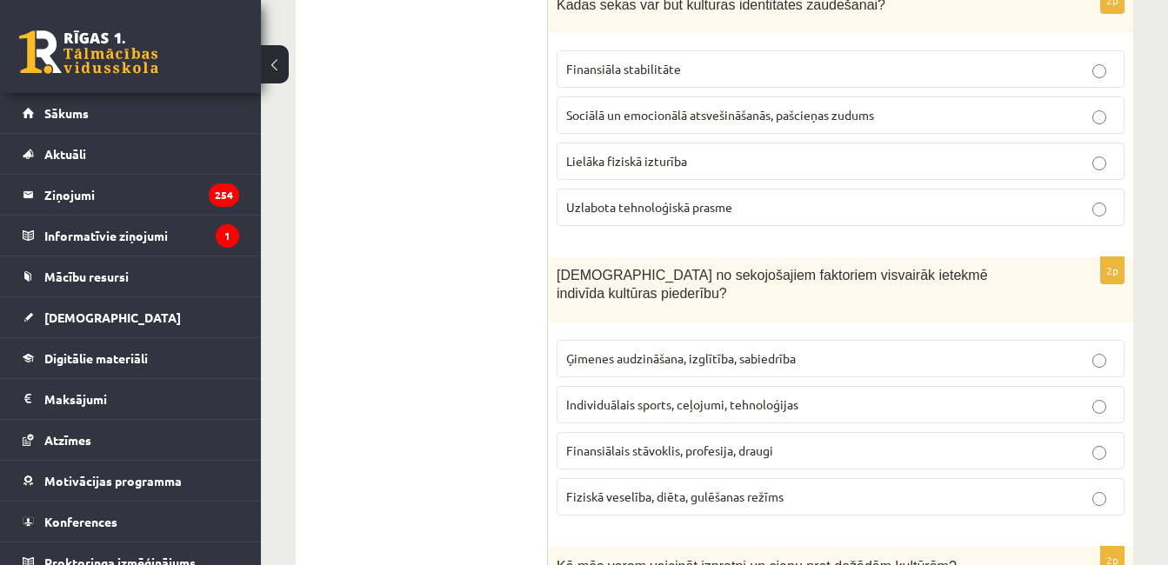
scroll to position [1739, 0]
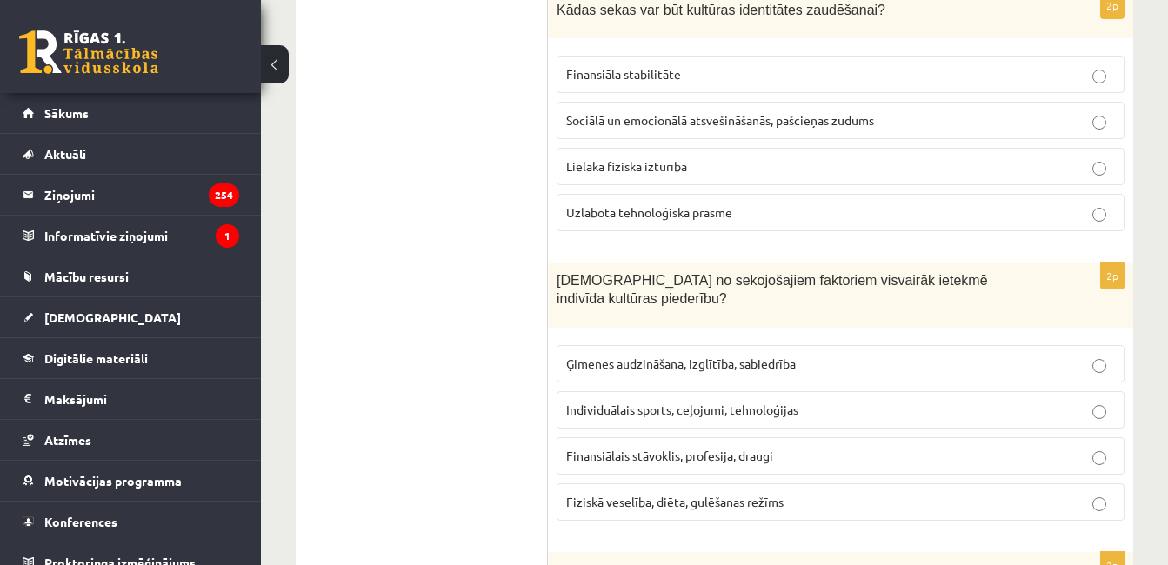
click at [1035, 123] on p "Sociālā un emocionālā atsvešināšanās, pašcieņas zudums" at bounding box center [840, 120] width 549 height 18
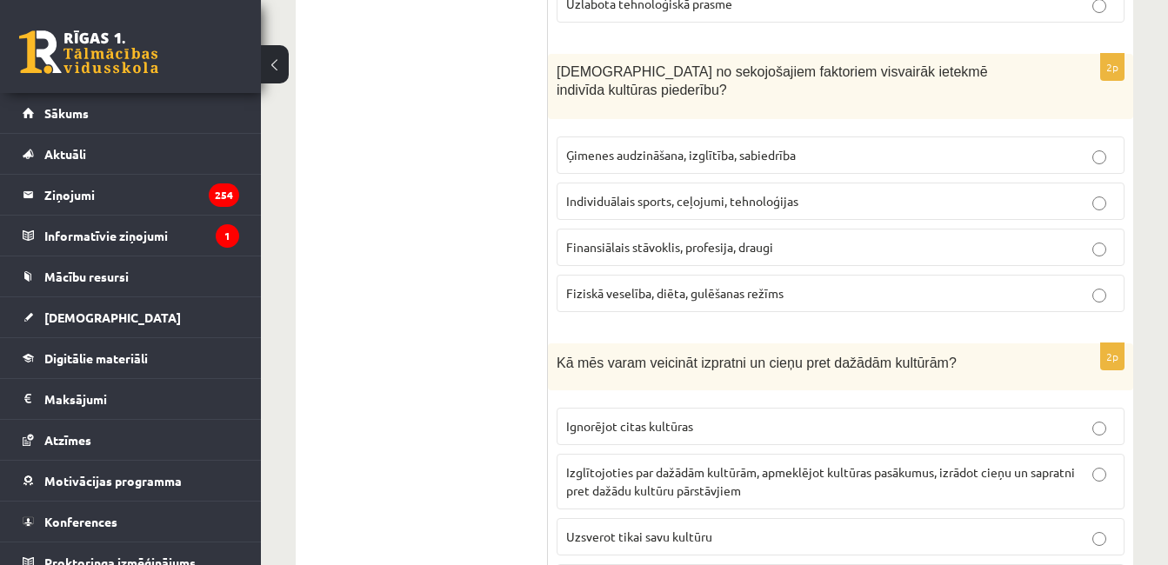
scroll to position [1953, 0]
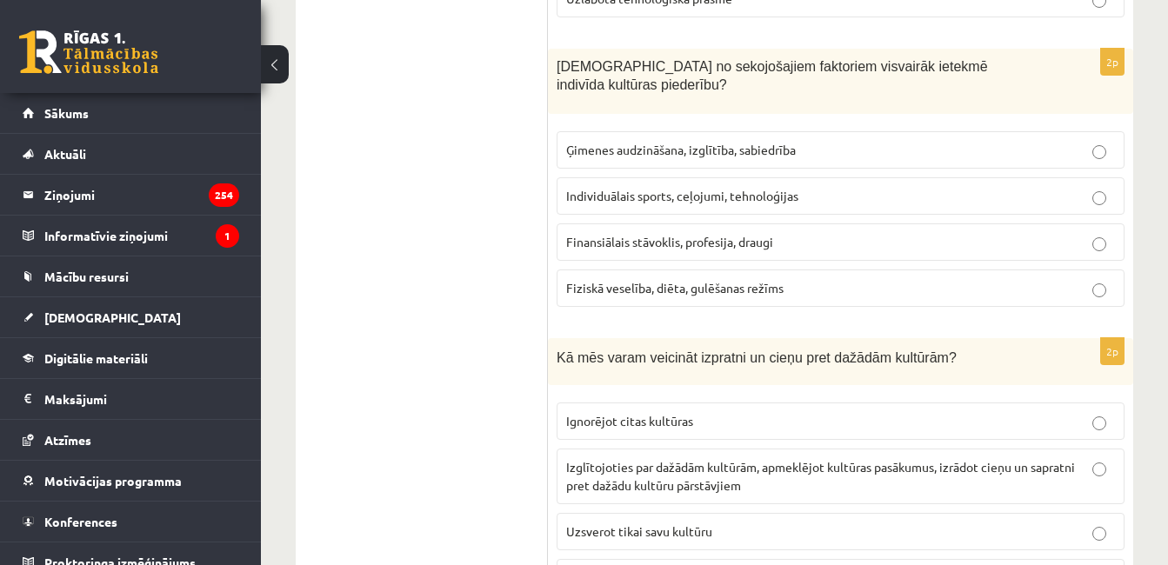
click at [1088, 141] on p "Ģimenes audzināšana, izglītība, sabiedrība" at bounding box center [840, 150] width 549 height 18
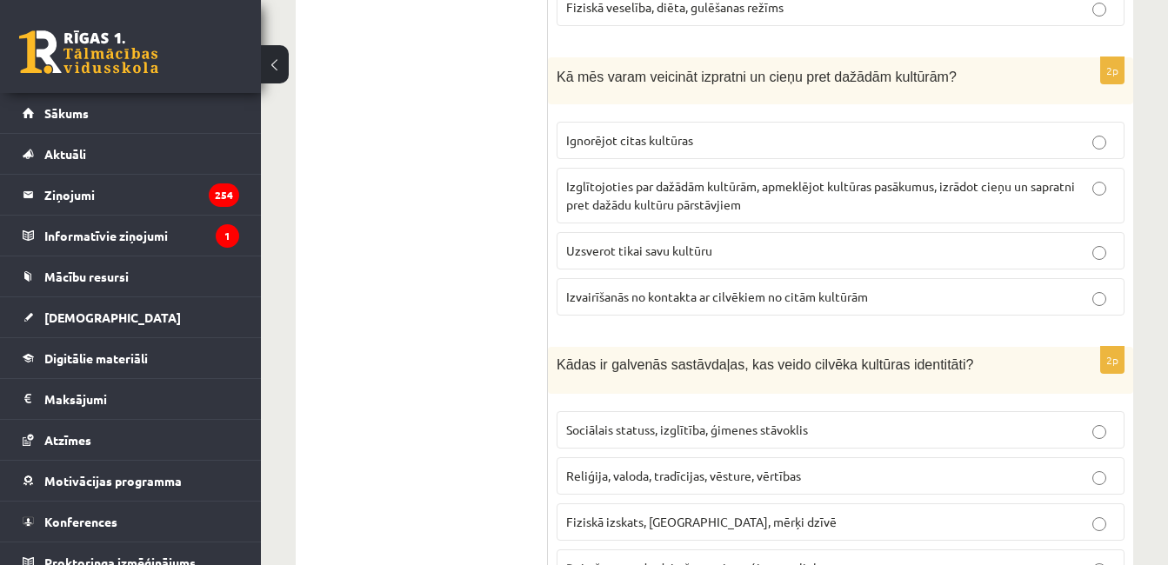
scroll to position [2239, 0]
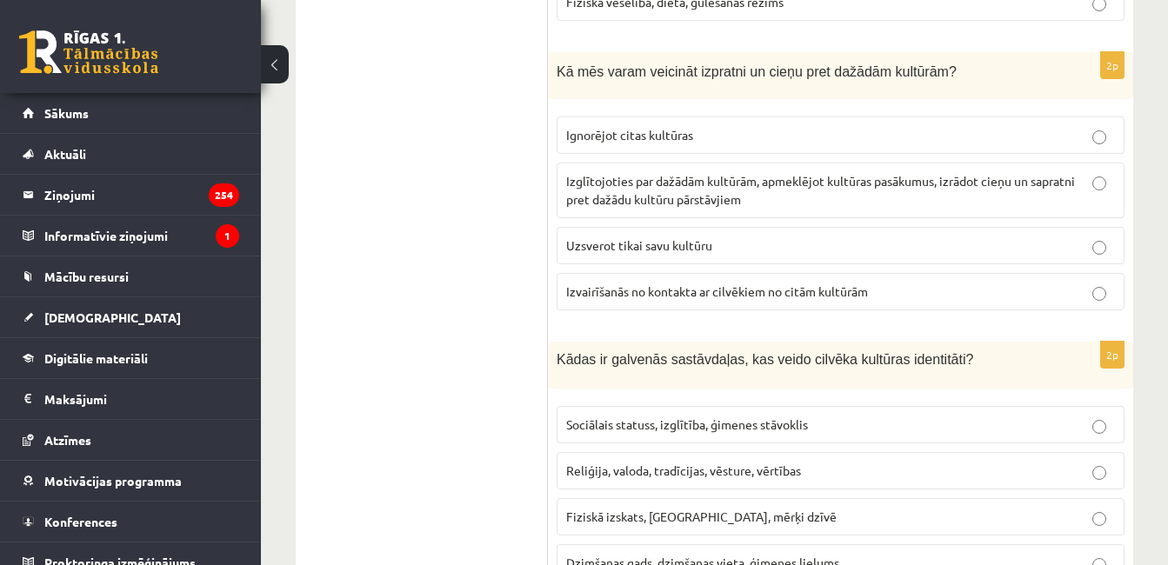
click at [1111, 183] on p "Izglītojoties par dažādām kultūrām, apmeklējot kultūras pasākumus, izrādot cieņ…" at bounding box center [840, 190] width 549 height 37
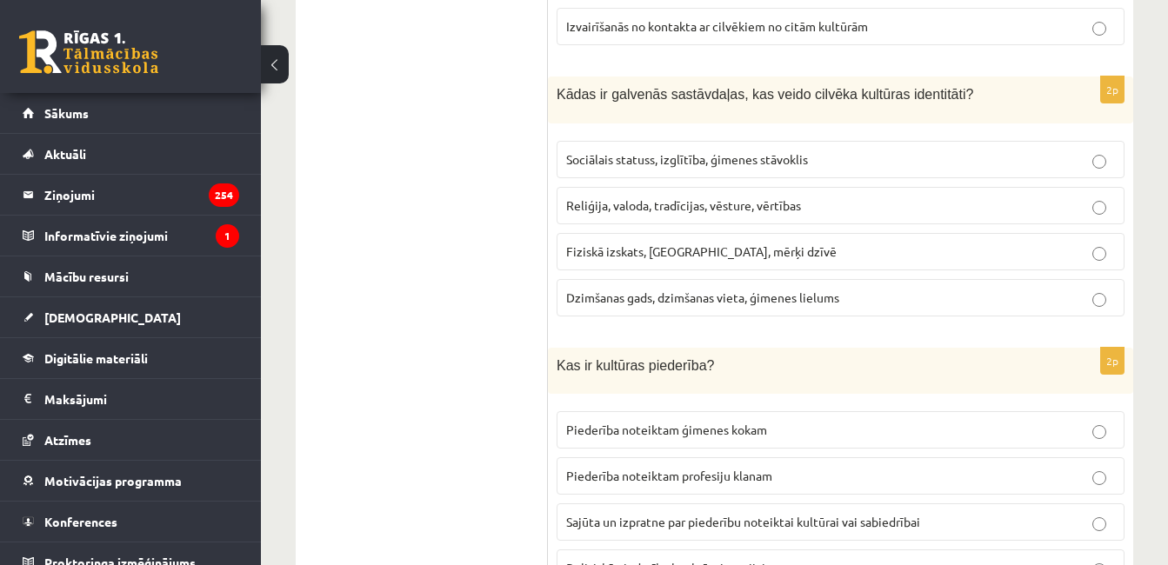
scroll to position [2509, 0]
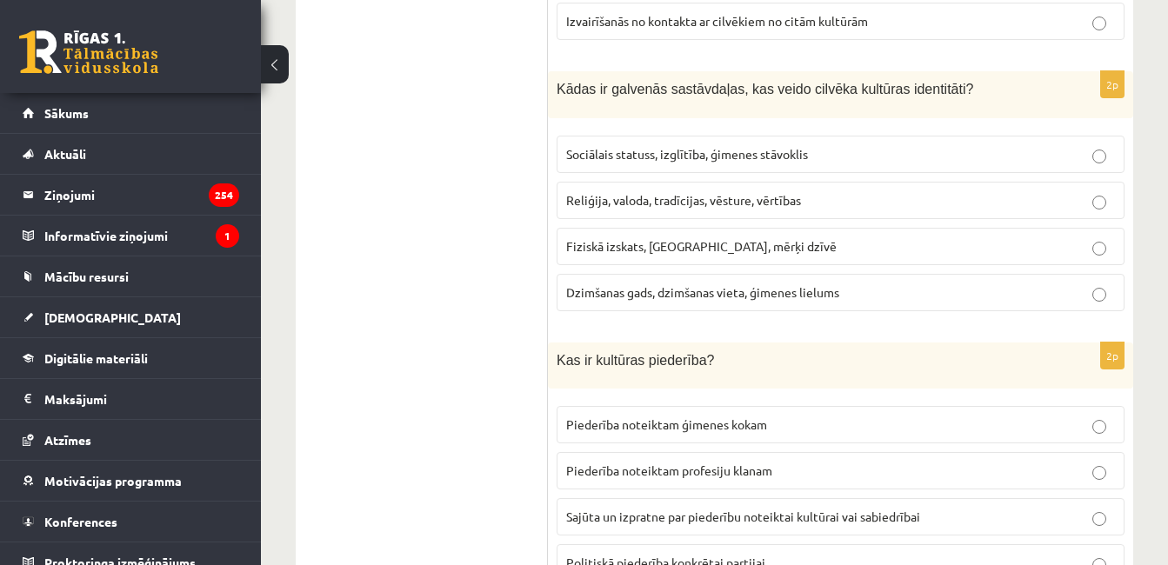
click at [1012, 191] on p "Reliģija, valoda, tradīcijas, vēsture, vērtības" at bounding box center [840, 200] width 549 height 18
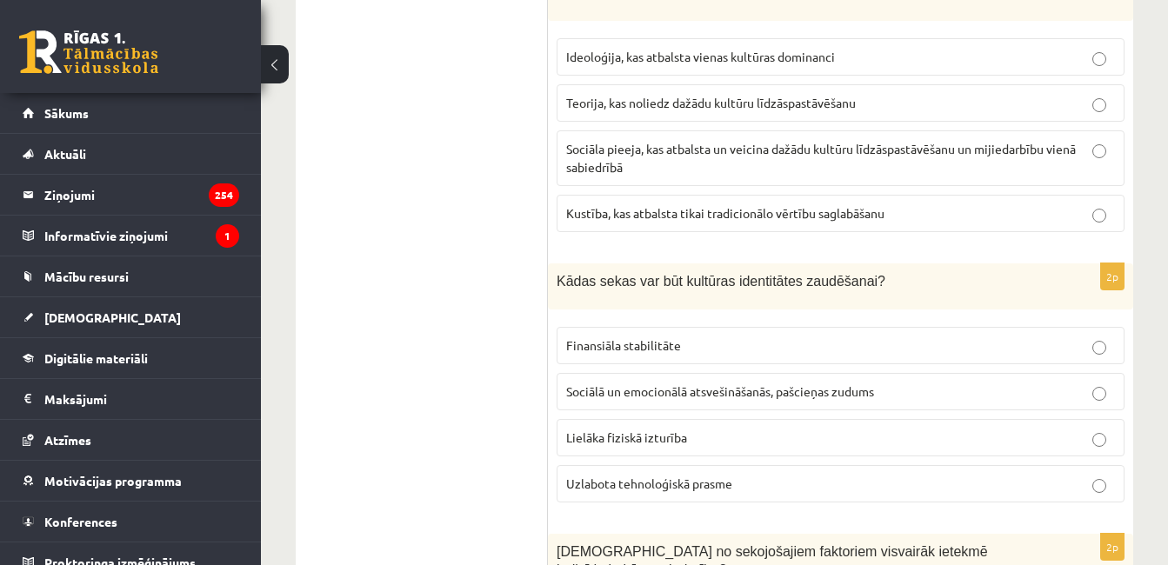
scroll to position [1462, 0]
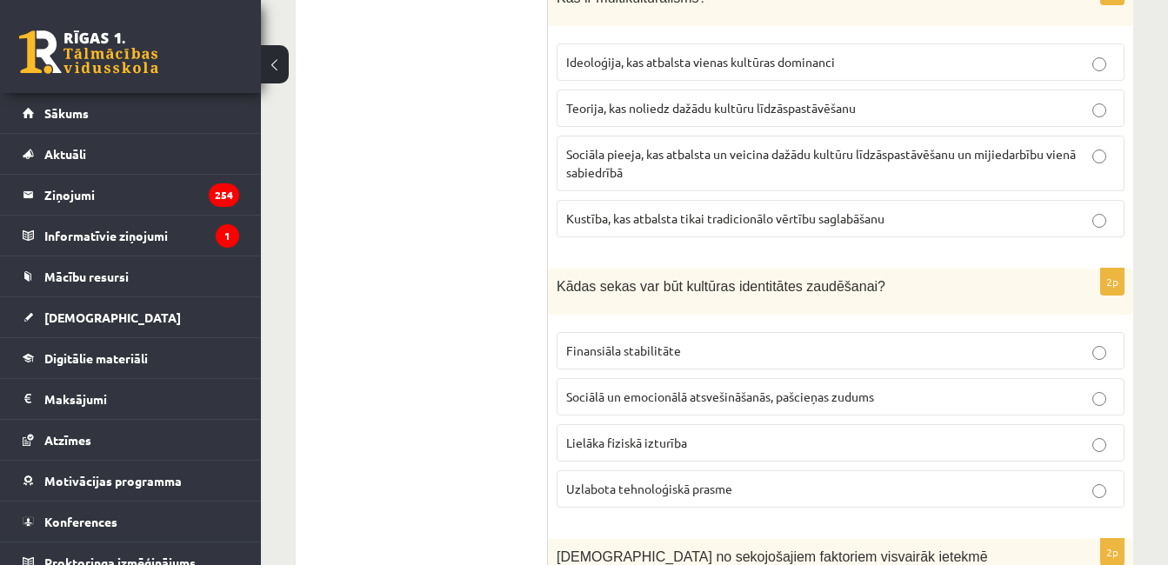
click at [1011, 451] on p "Lielāka fiziskā izturība" at bounding box center [840, 443] width 549 height 18
click at [1065, 491] on p "Uzlabota tehnoloģiskā prasme" at bounding box center [840, 489] width 549 height 18
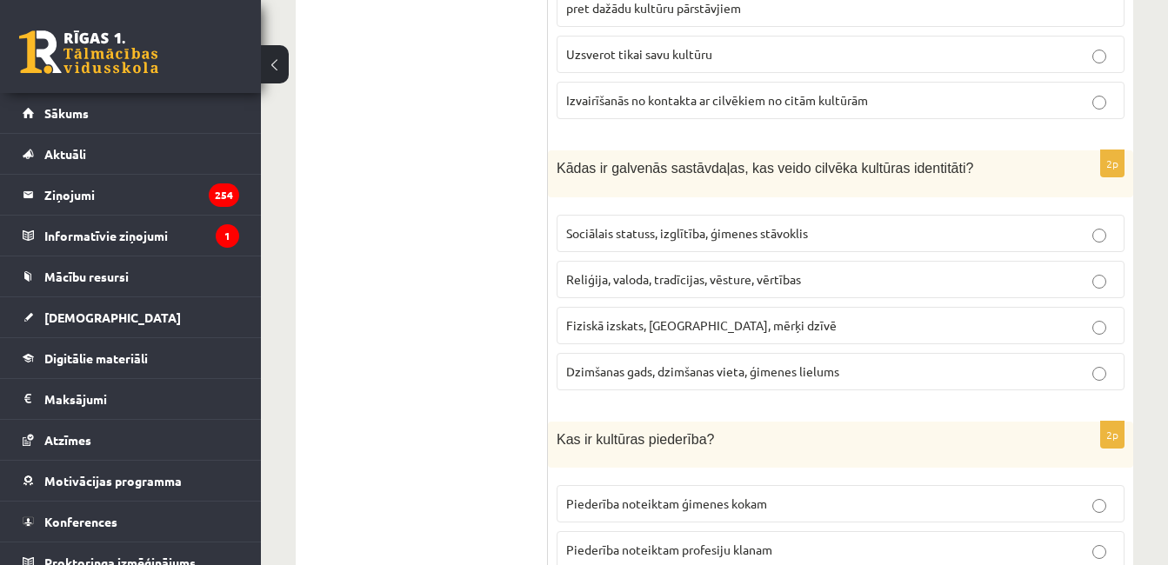
scroll to position [2576, 0]
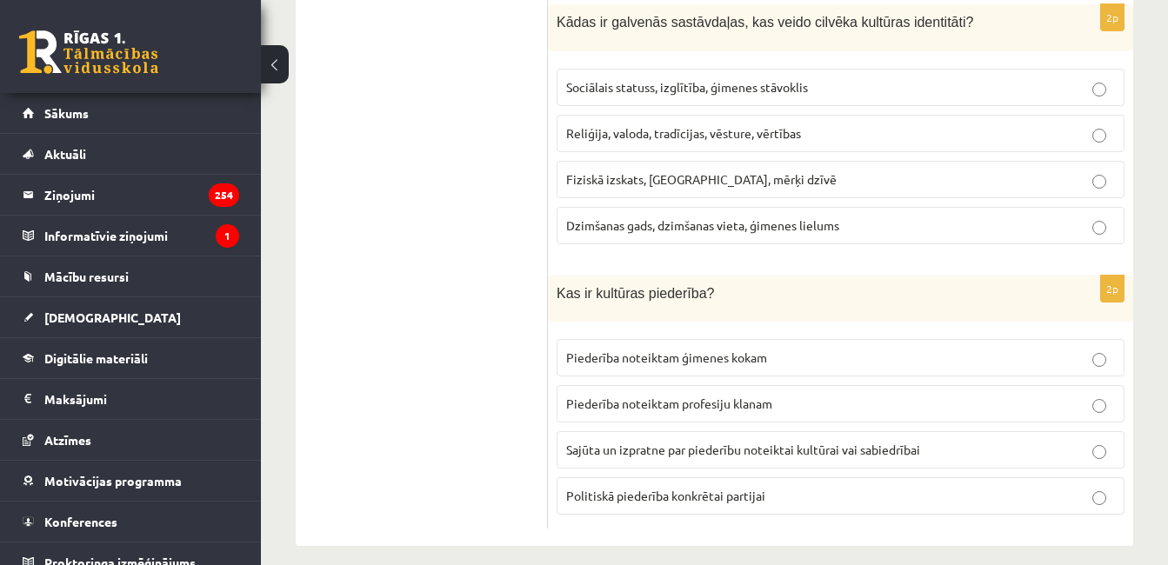
click at [1044, 431] on label "Sajūta un izpratne par piederību noteiktai kultūrai vai sabiedrībai" at bounding box center [841, 449] width 568 height 37
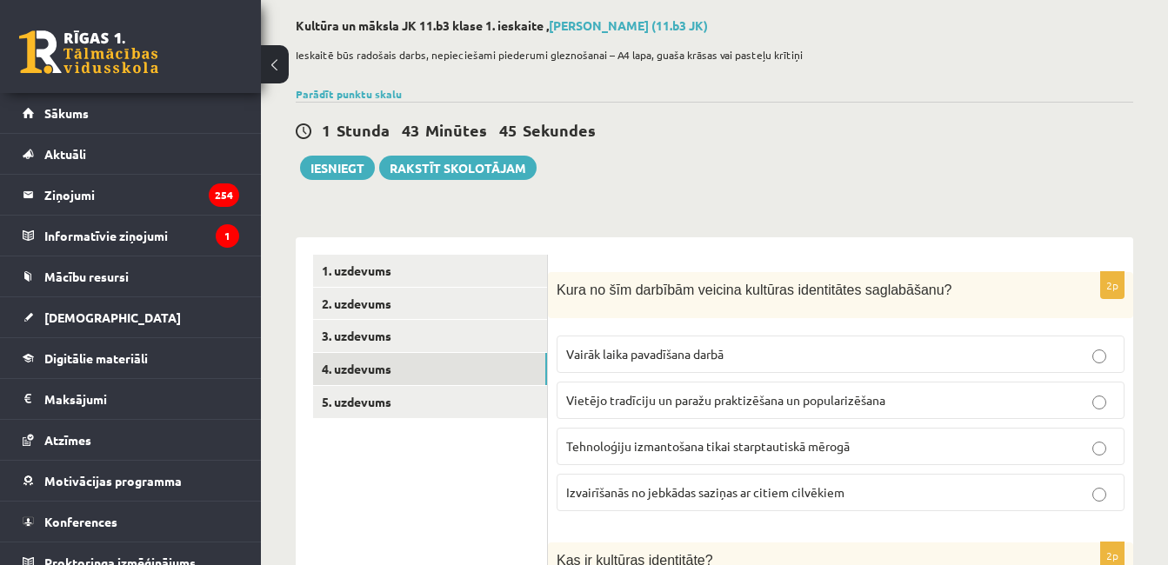
scroll to position [78, 0]
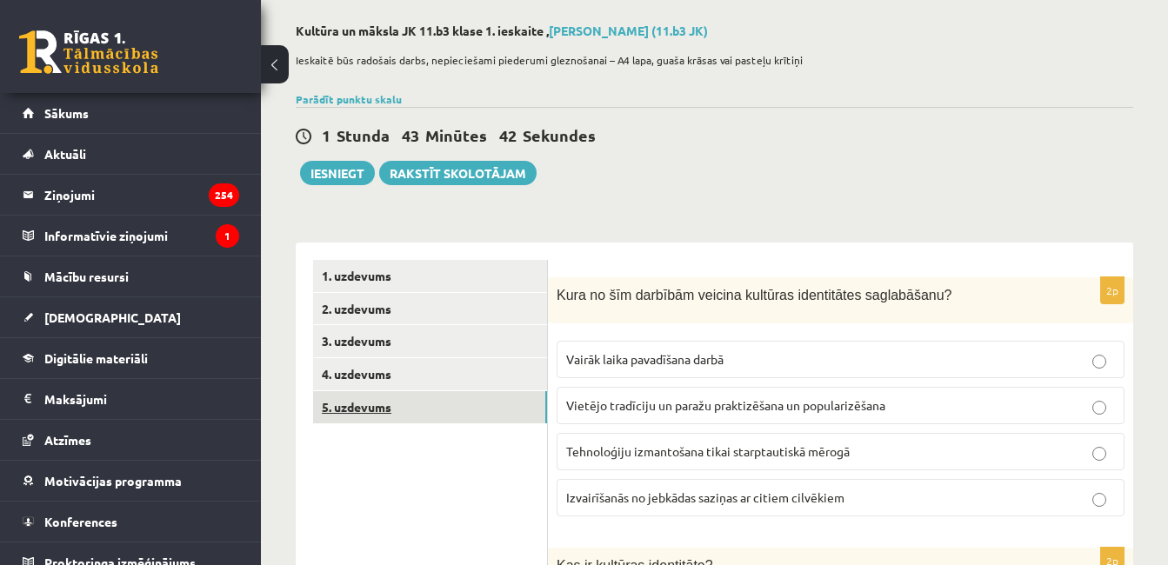
click at [477, 406] on link "5. uzdevums" at bounding box center [430, 407] width 234 height 32
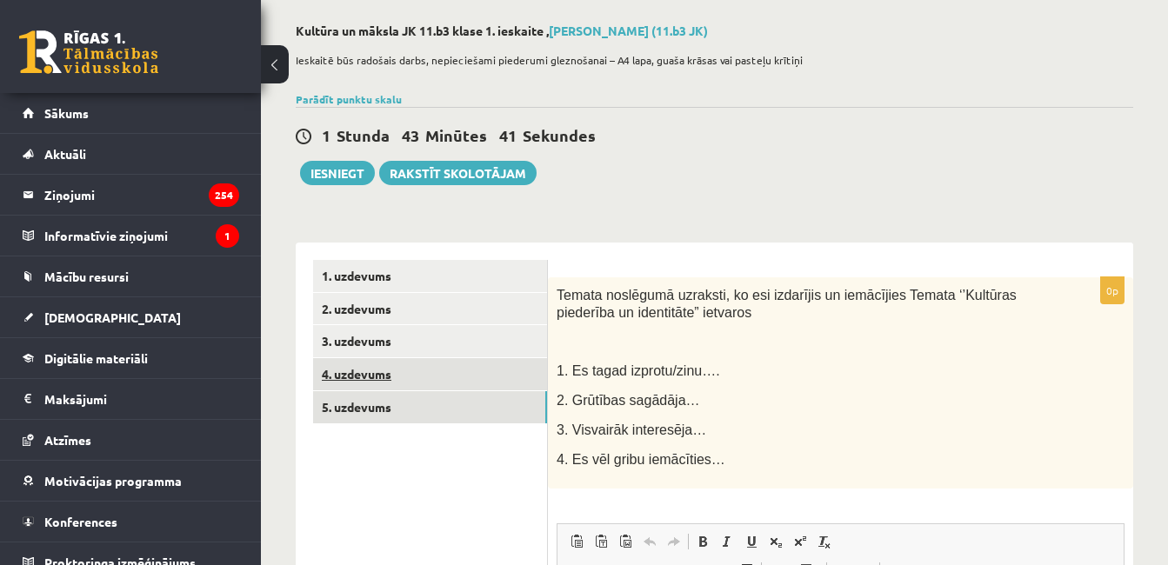
scroll to position [0, 0]
click at [471, 381] on link "4. uzdevums" at bounding box center [430, 374] width 234 height 32
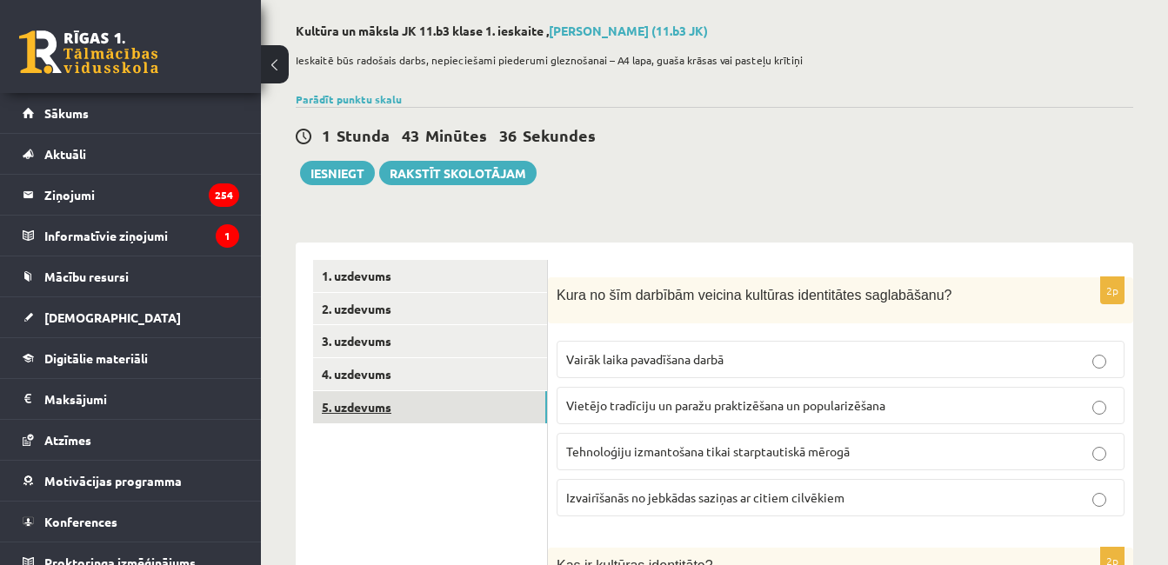
click at [446, 406] on link "5. uzdevums" at bounding box center [430, 407] width 234 height 32
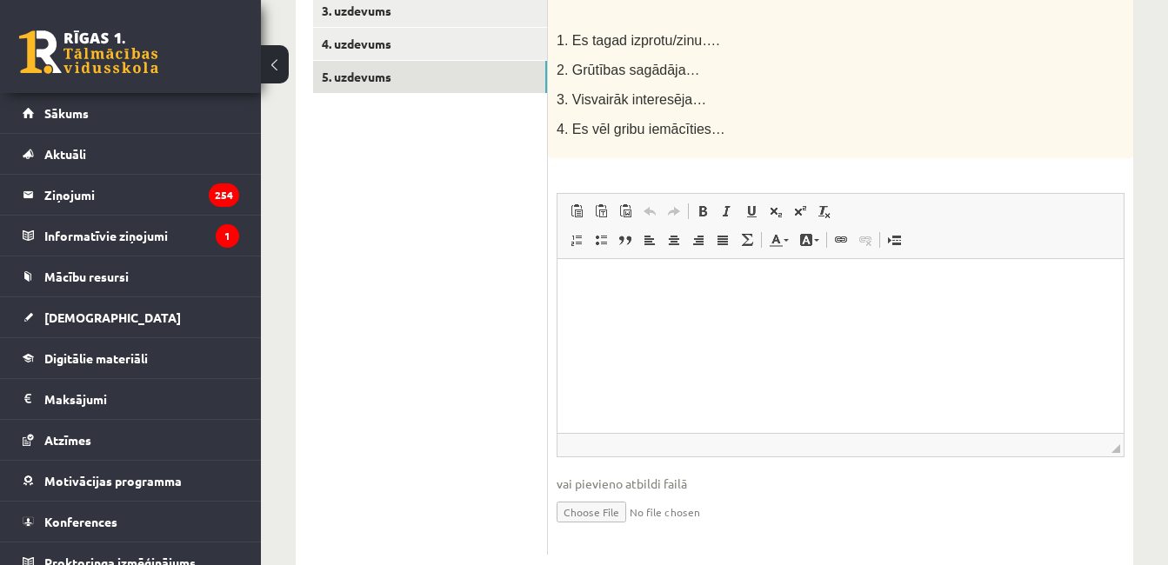
scroll to position [404, 0]
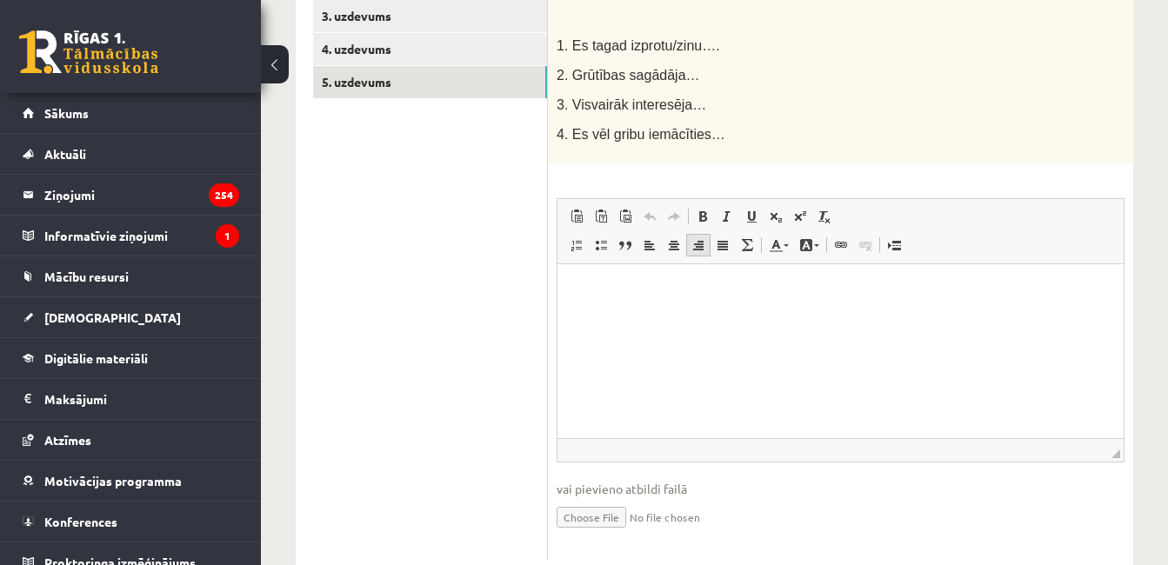
click at [702, 254] on link "Align Right" at bounding box center [698, 245] width 24 height 23
click at [681, 311] on html at bounding box center [841, 290] width 566 height 53
click at [588, 317] on html at bounding box center [841, 290] width 566 height 53
click at [615, 302] on html at bounding box center [841, 290] width 566 height 53
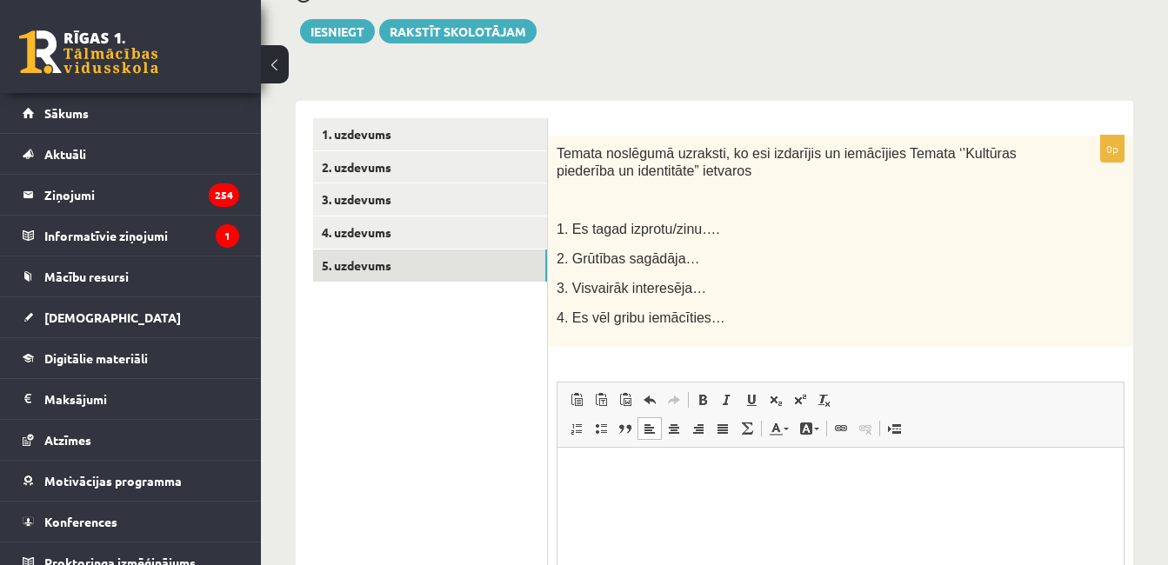
scroll to position [186, 0]
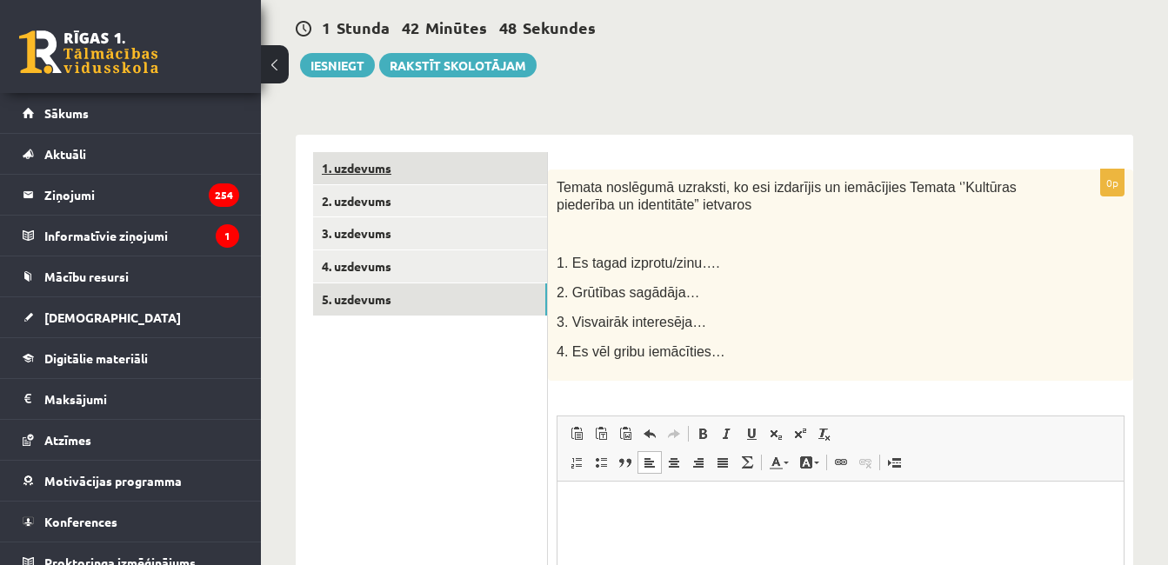
click at [449, 166] on link "1. uzdevums" at bounding box center [430, 168] width 234 height 32
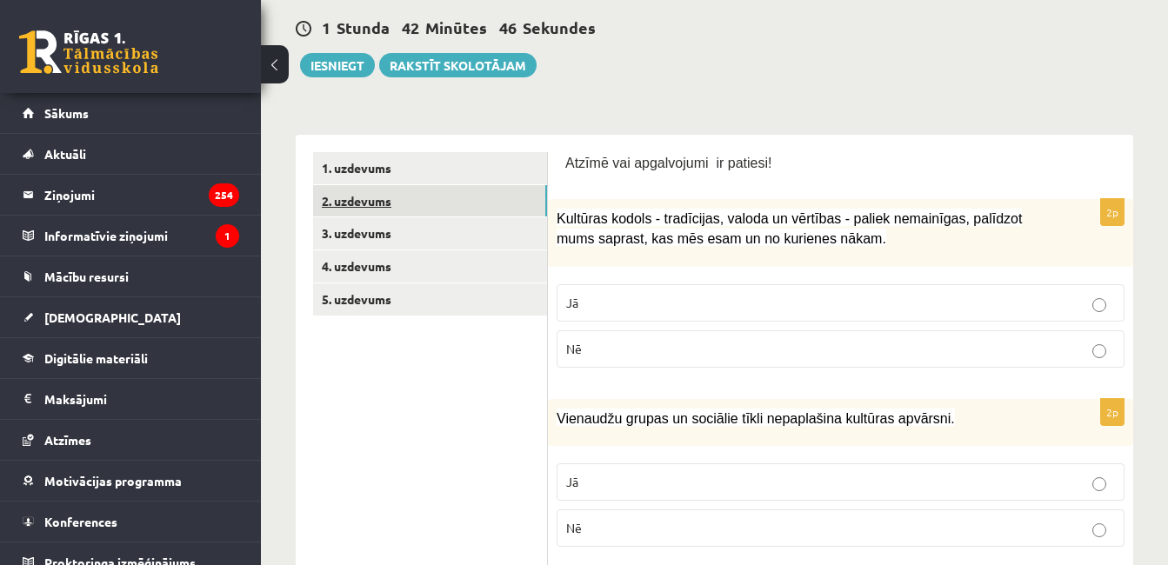
click at [437, 203] on link "2. uzdevums" at bounding box center [430, 201] width 234 height 32
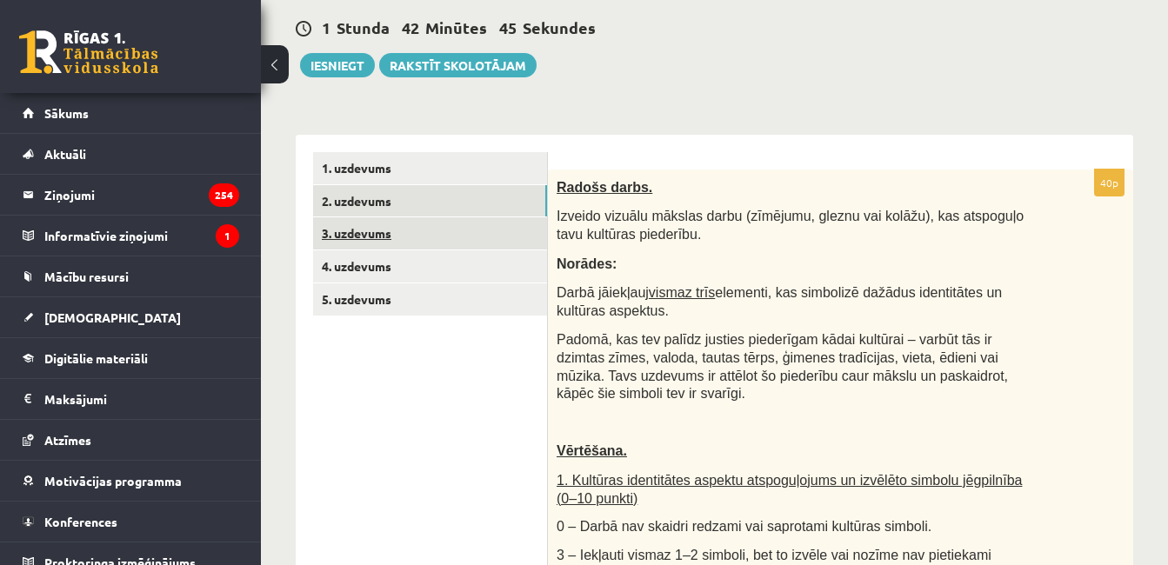
click at [412, 236] on link "3. uzdevums" at bounding box center [430, 233] width 234 height 32
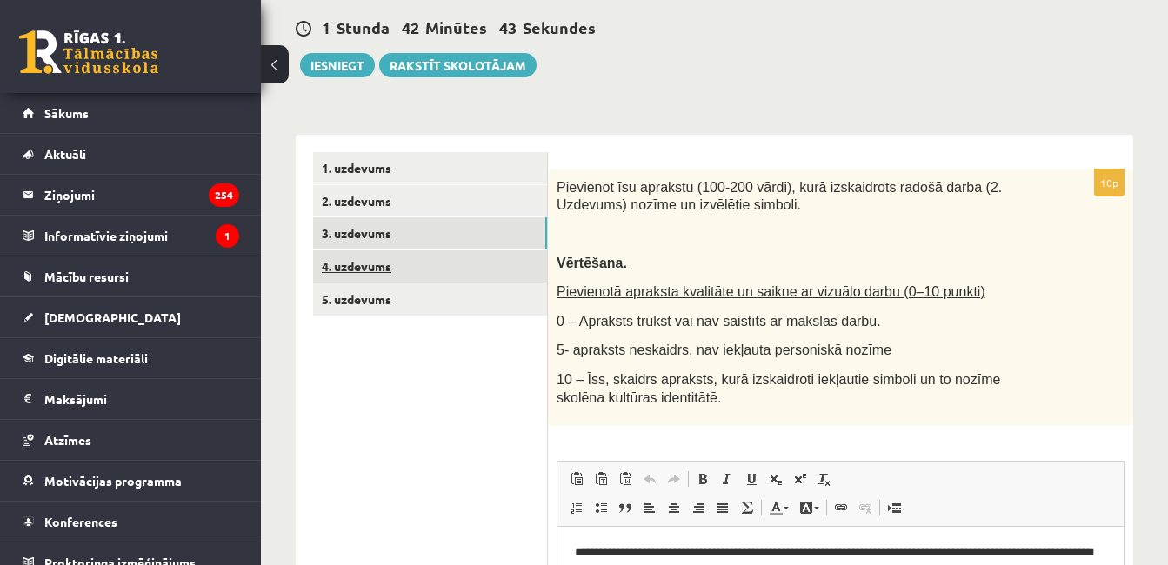
scroll to position [0, 0]
click at [399, 268] on link "4. uzdevums" at bounding box center [430, 267] width 234 height 32
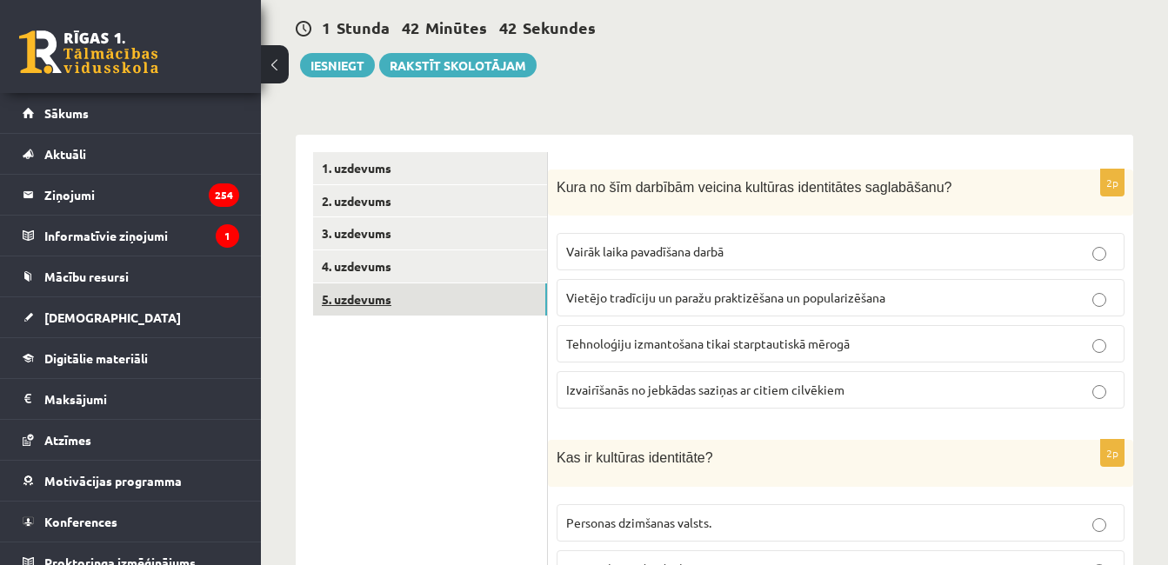
click at [396, 308] on link "5. uzdevums" at bounding box center [430, 300] width 234 height 32
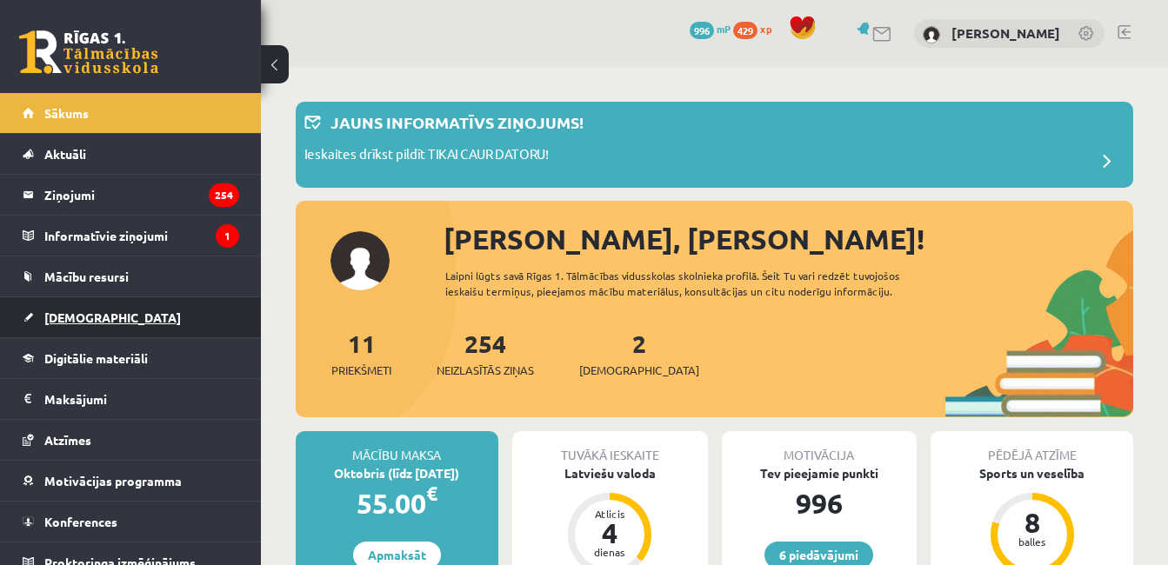
click at [85, 305] on link "[DEMOGRAPHIC_DATA]" at bounding box center [131, 317] width 217 height 40
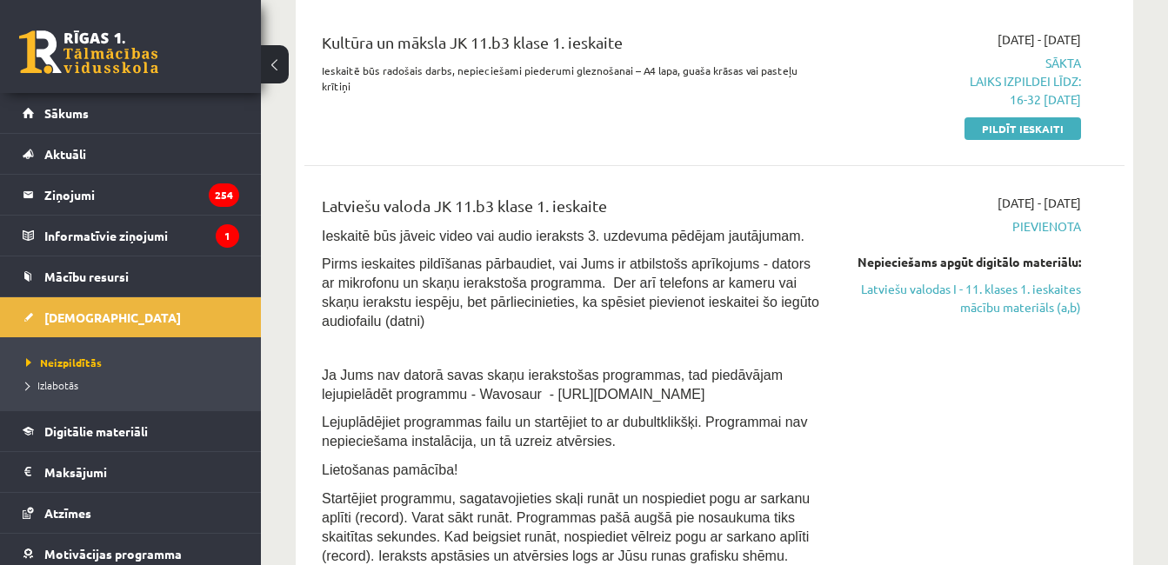
scroll to position [412, 0]
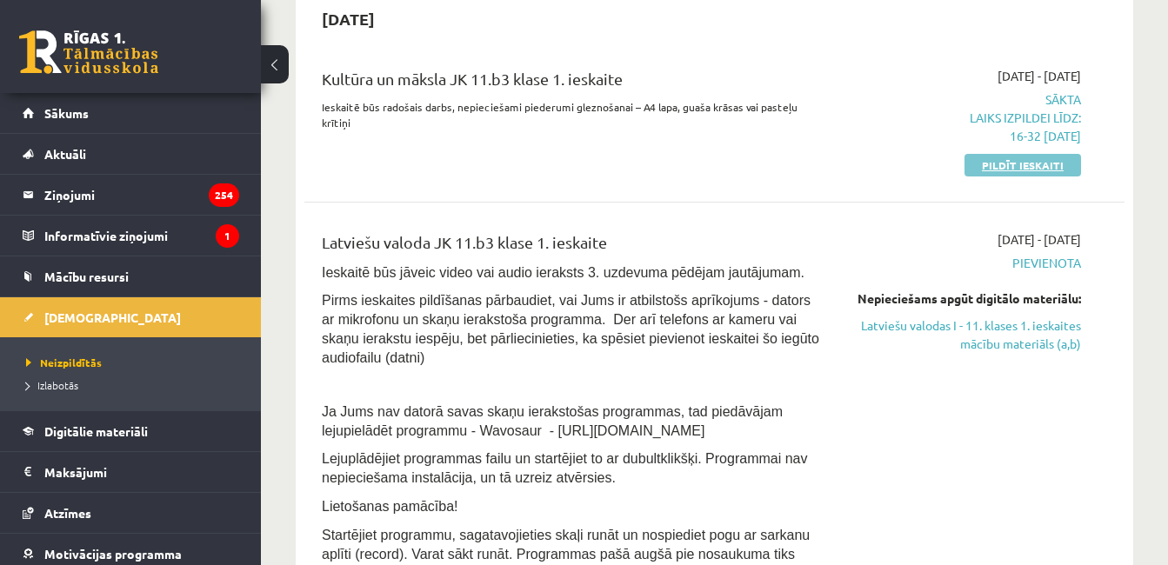
click at [1059, 164] on link "Pildīt ieskaiti" at bounding box center [1023, 165] width 117 height 23
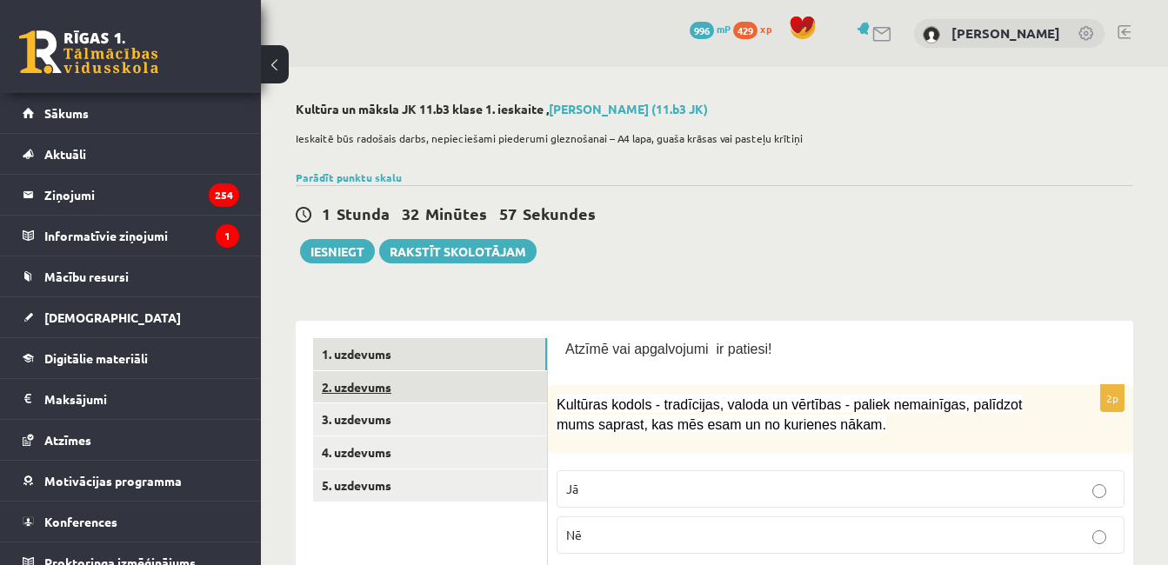
click at [383, 396] on link "2. uzdevums" at bounding box center [430, 387] width 234 height 32
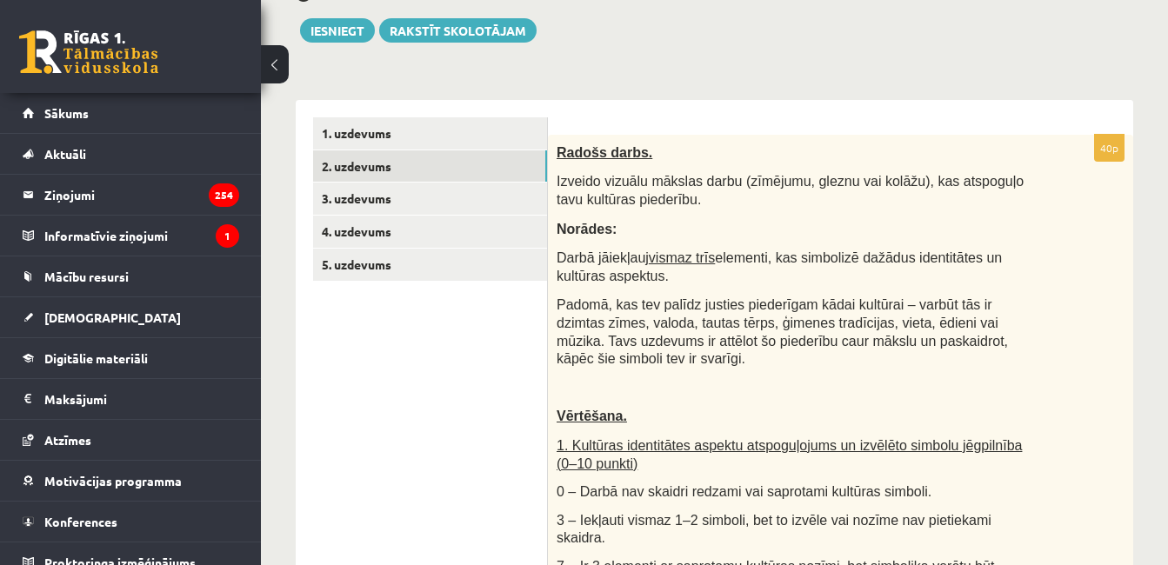
scroll to position [218, 0]
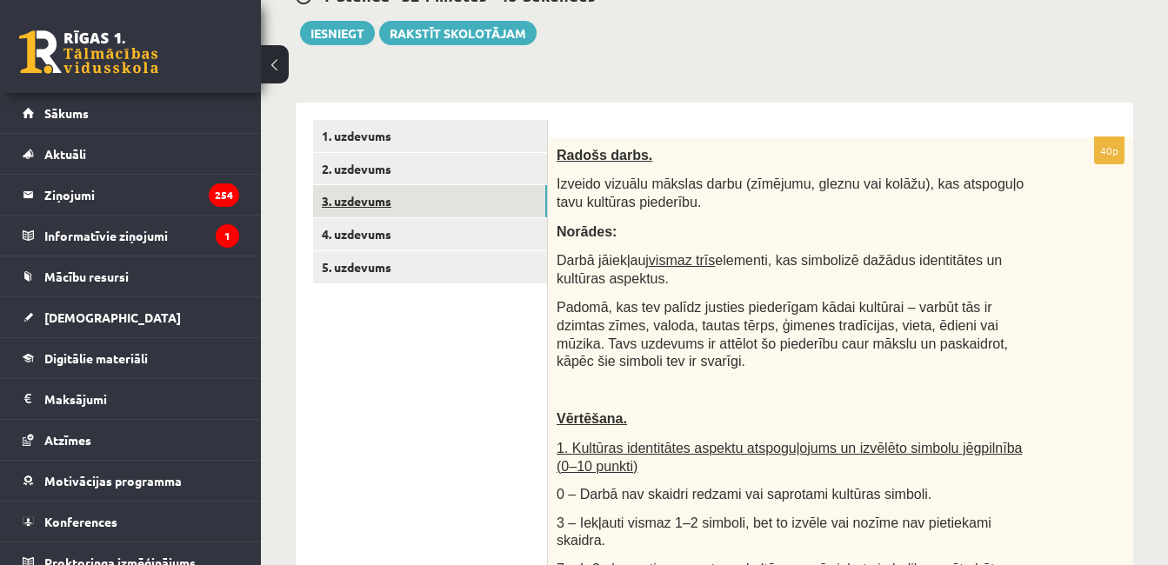
click at [528, 210] on link "3. uzdevums" at bounding box center [430, 201] width 234 height 32
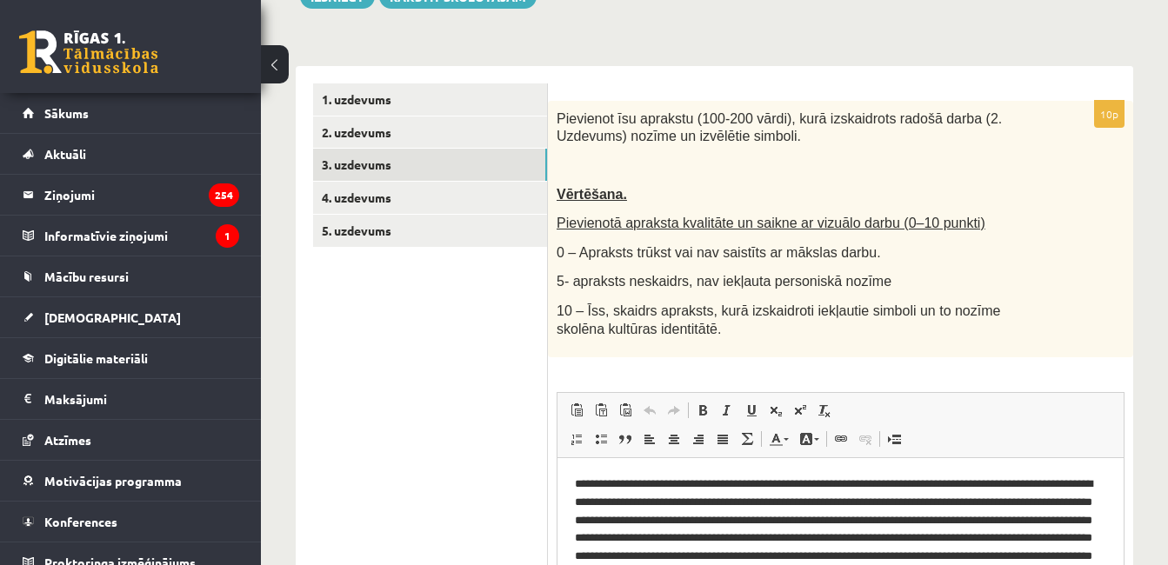
scroll to position [246, 0]
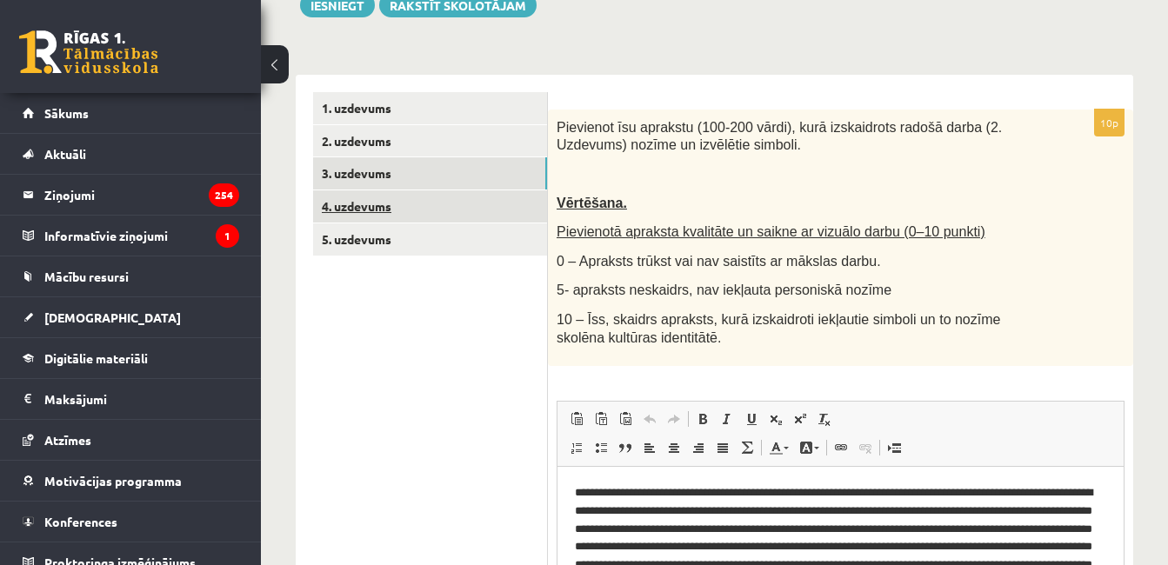
click at [420, 211] on link "4. uzdevums" at bounding box center [430, 206] width 234 height 32
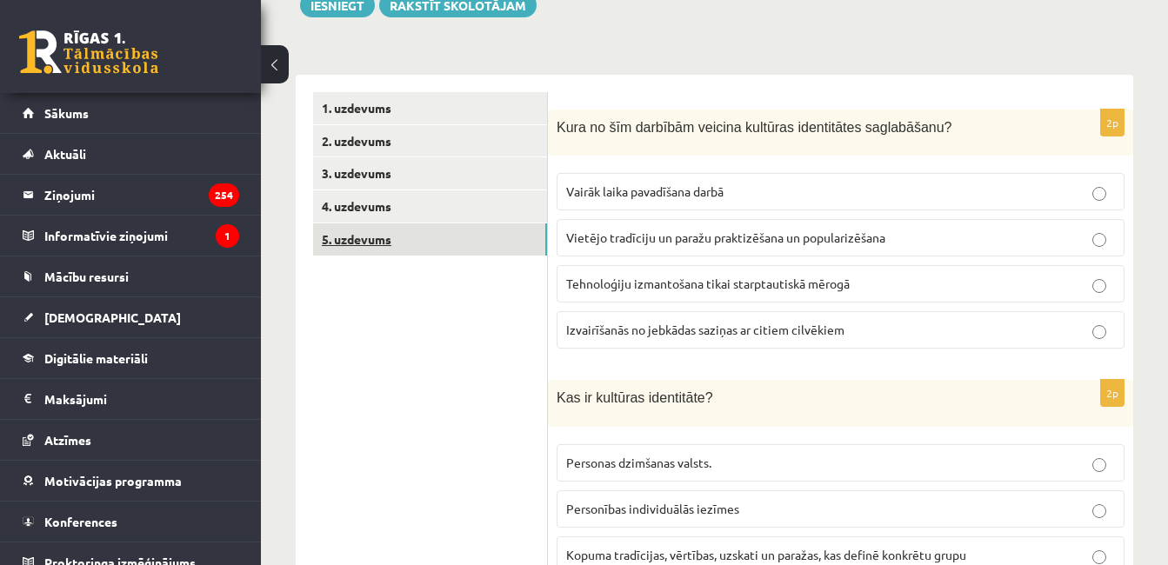
click at [423, 247] on link "5. uzdevums" at bounding box center [430, 240] width 234 height 32
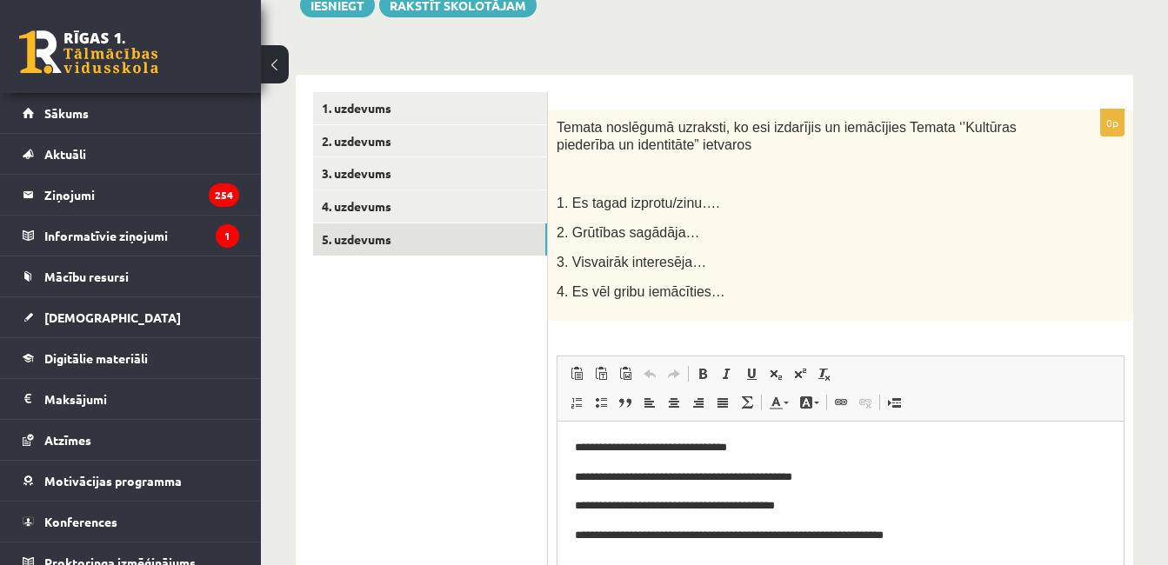
scroll to position [0, 0]
click at [470, 140] on link "2. uzdevums" at bounding box center [430, 141] width 234 height 32
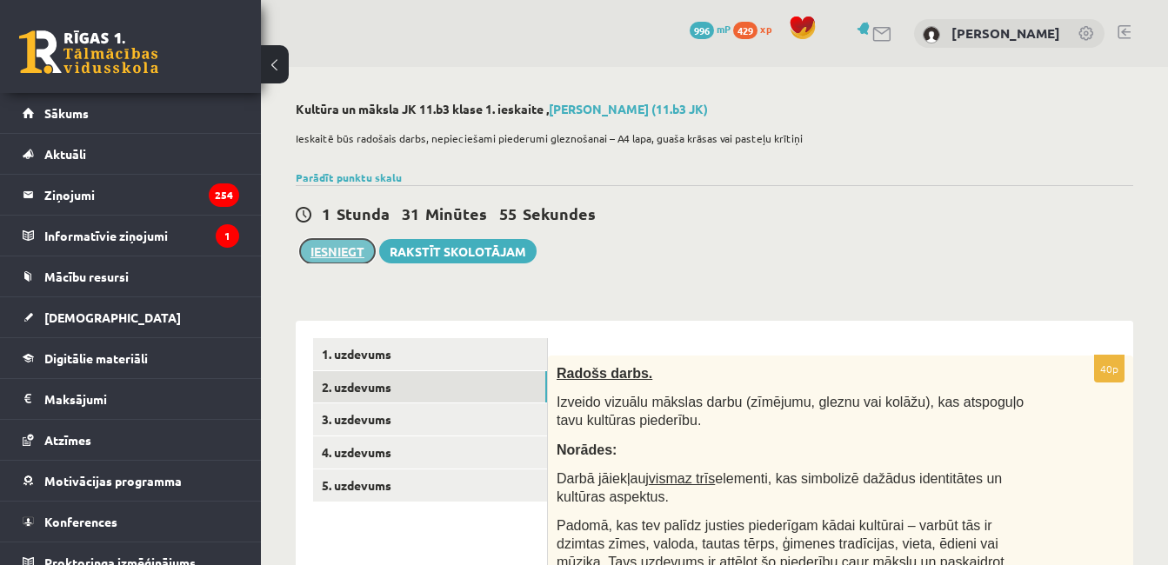
click at [354, 257] on button "Iesniegt" at bounding box center [337, 251] width 75 height 24
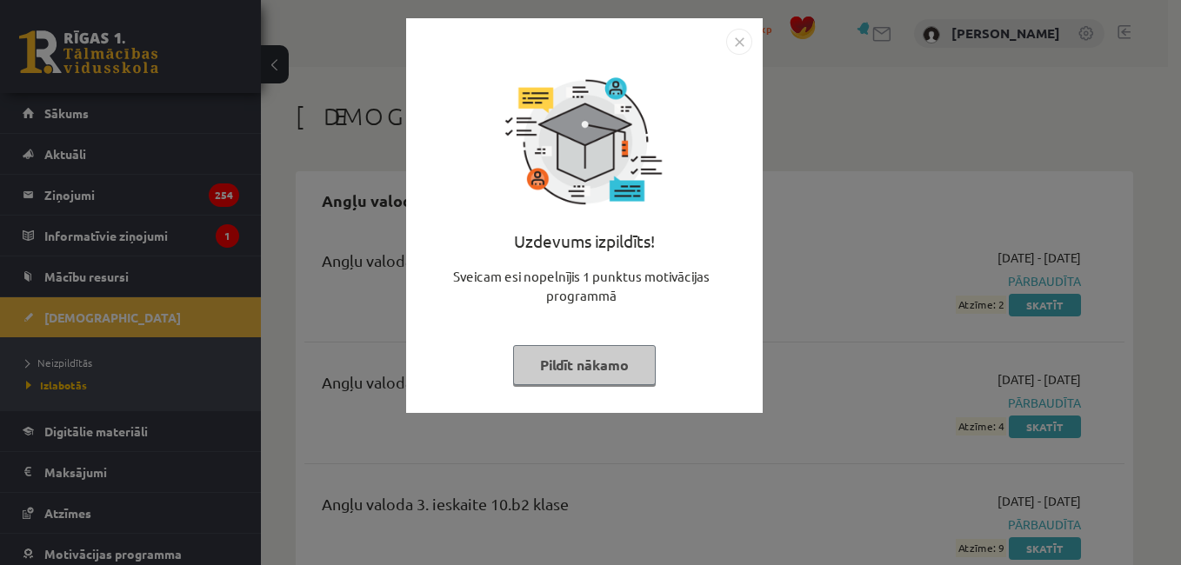
click at [747, 36] on img "Close" at bounding box center [739, 42] width 26 height 26
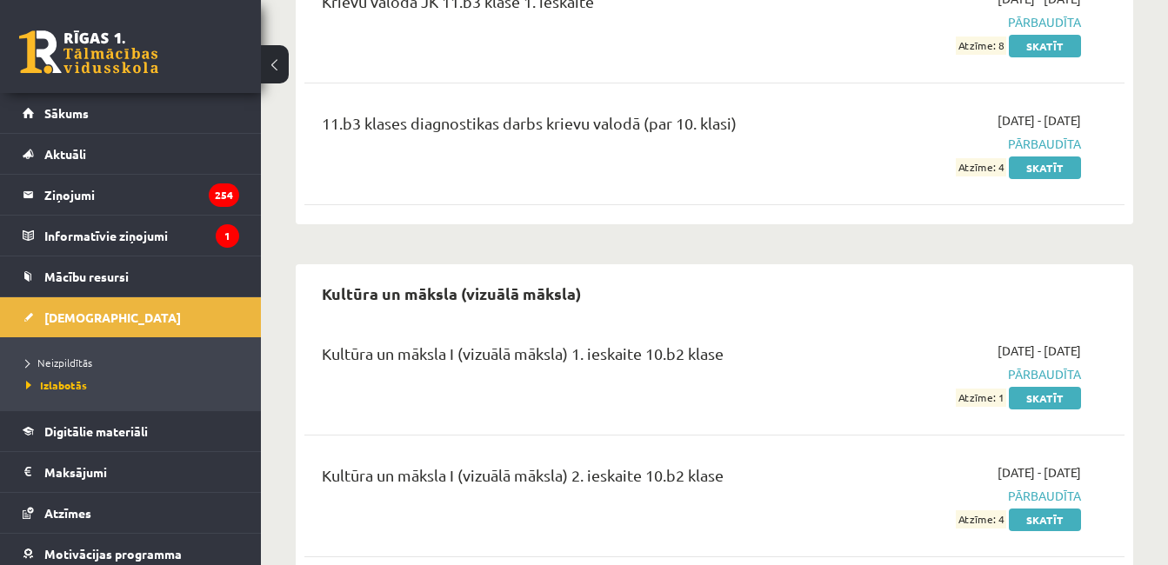
scroll to position [4580, 0]
